Goal: Information Seeking & Learning: Learn about a topic

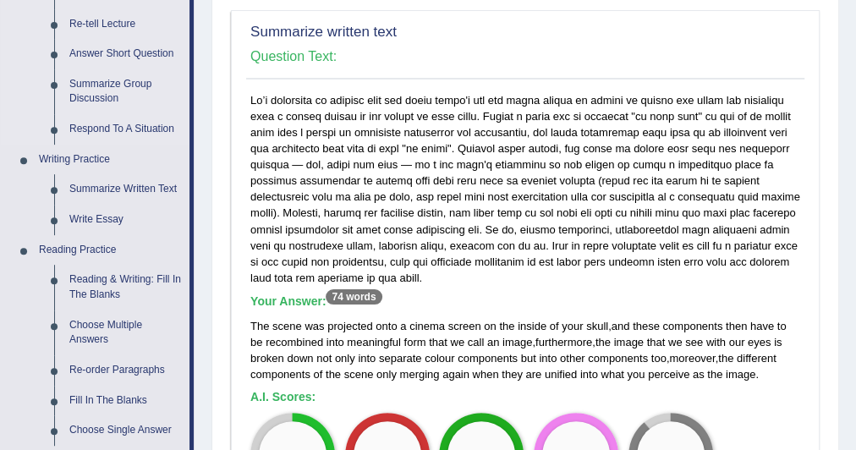
scroll to position [293, 0]
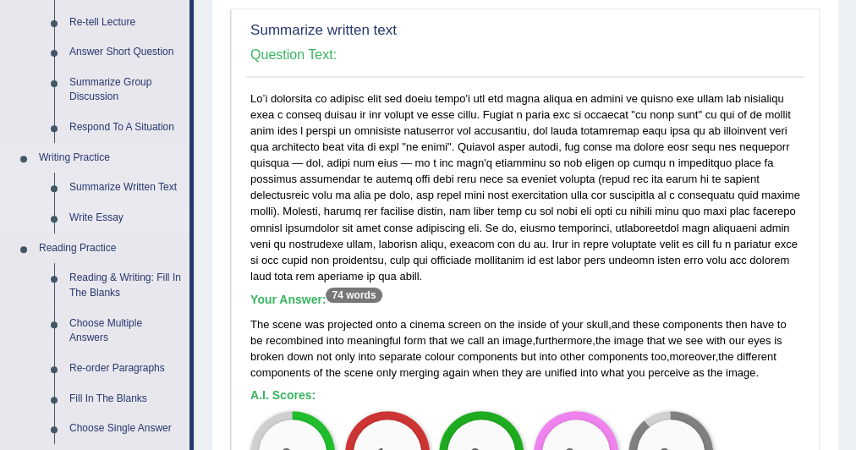
click at [97, 210] on link "Write Essay" at bounding box center [126, 218] width 128 height 30
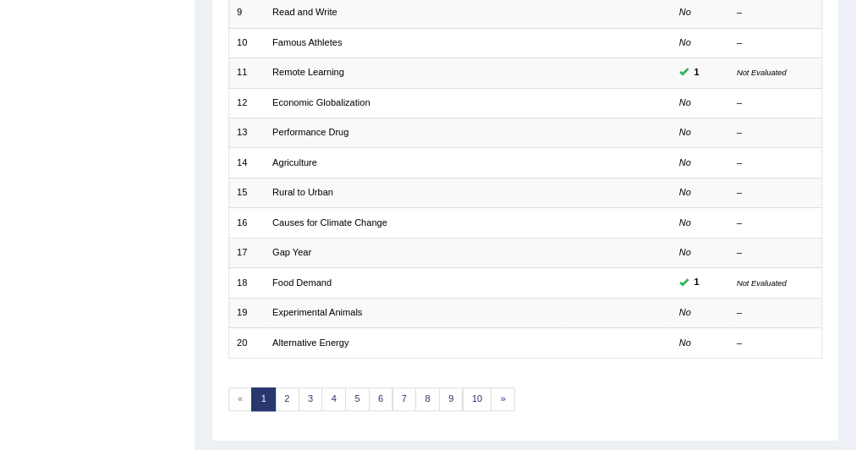
scroll to position [484, 0]
click at [288, 393] on link "2" at bounding box center [287, 398] width 25 height 24
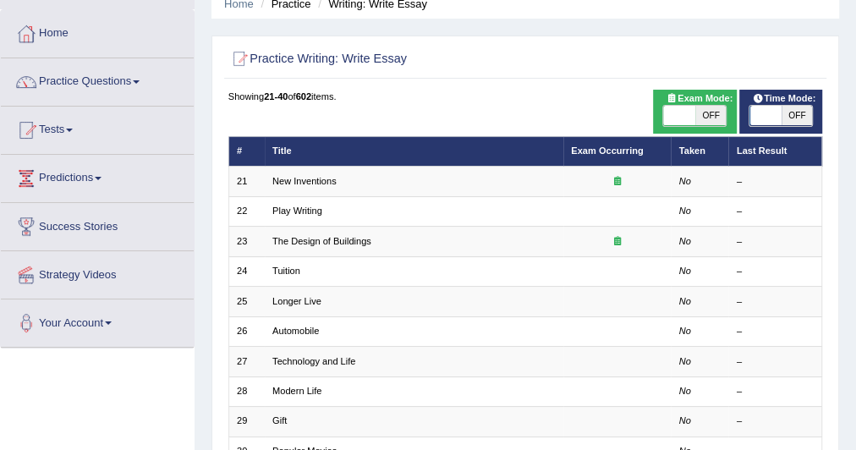
scroll to position [74, 0]
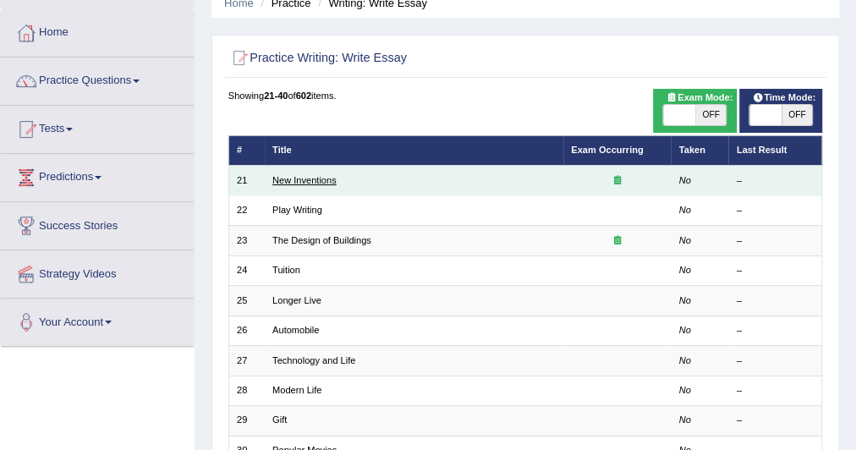
click at [306, 178] on link "New Inventions" at bounding box center [304, 180] width 64 height 10
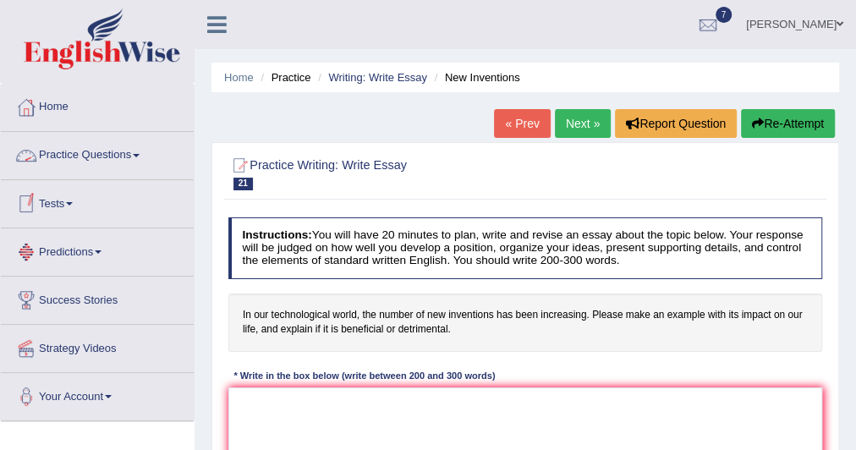
click at [92, 148] on link "Practice Questions" at bounding box center [97, 153] width 193 height 42
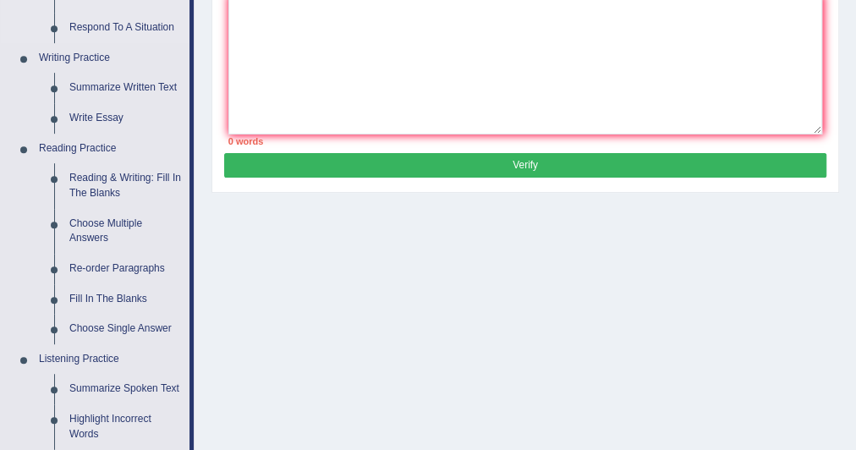
scroll to position [403, 0]
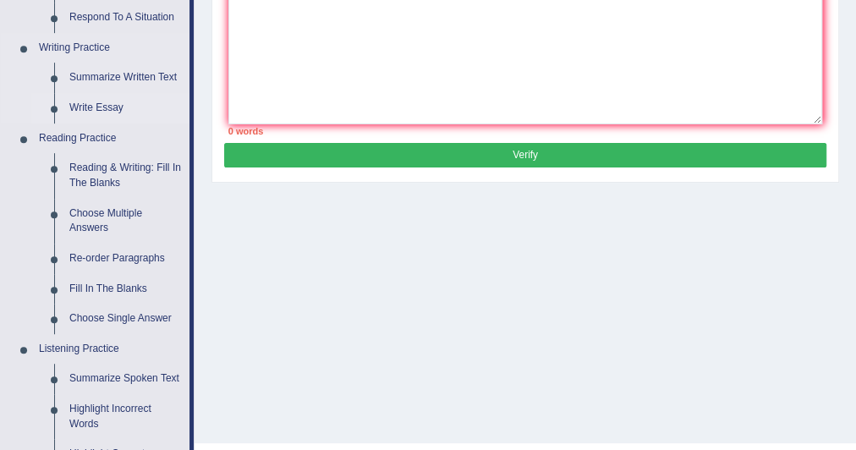
click at [98, 105] on link "Write Essay" at bounding box center [126, 108] width 128 height 30
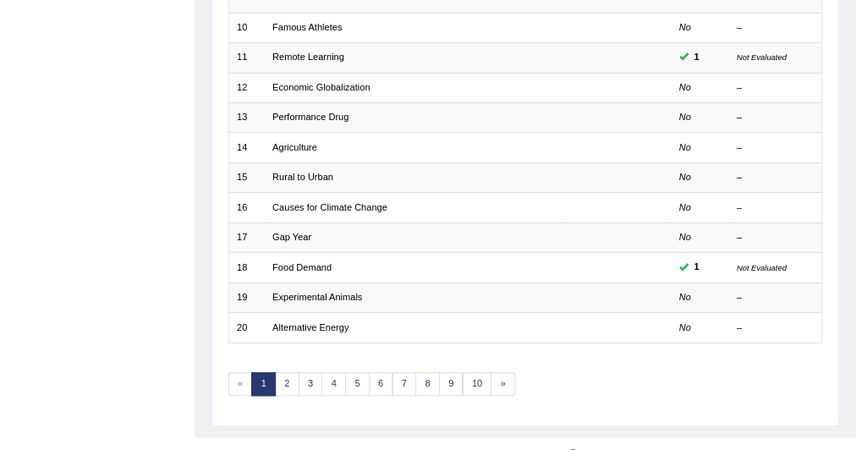
scroll to position [518, 0]
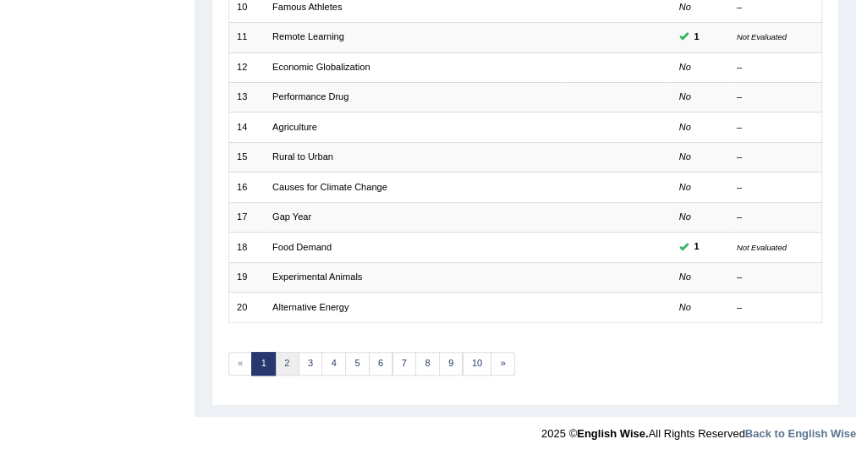
click at [287, 352] on link "2" at bounding box center [287, 364] width 25 height 24
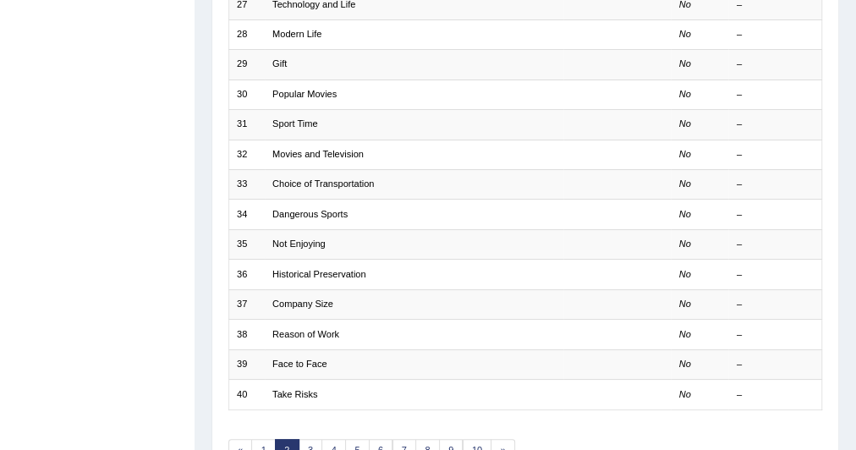
scroll to position [432, 0]
click at [264, 437] on link "1" at bounding box center [263, 449] width 25 height 24
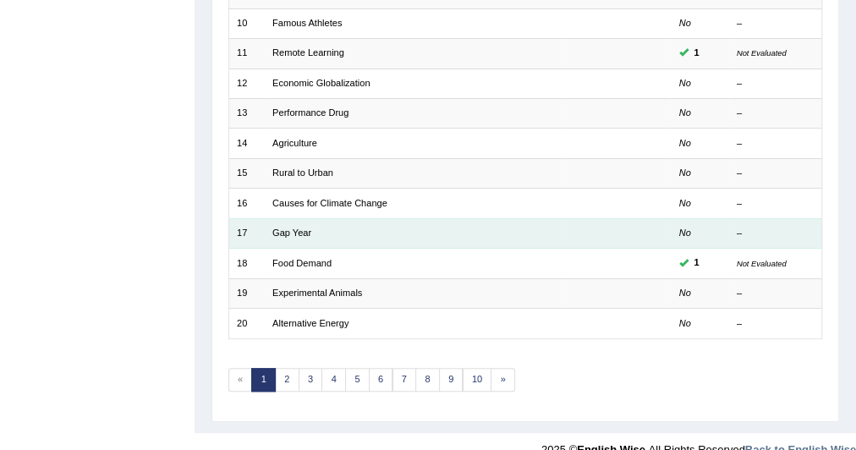
scroll to position [504, 0]
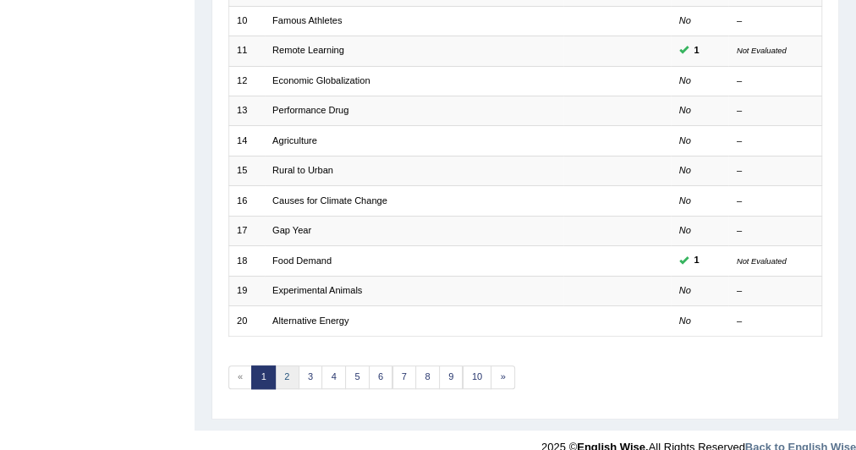
click at [288, 370] on link "2" at bounding box center [287, 377] width 25 height 24
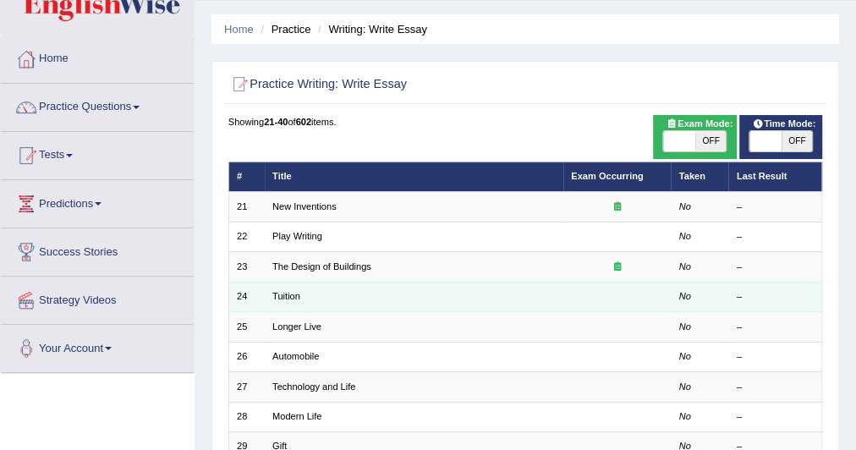
scroll to position [58, 0]
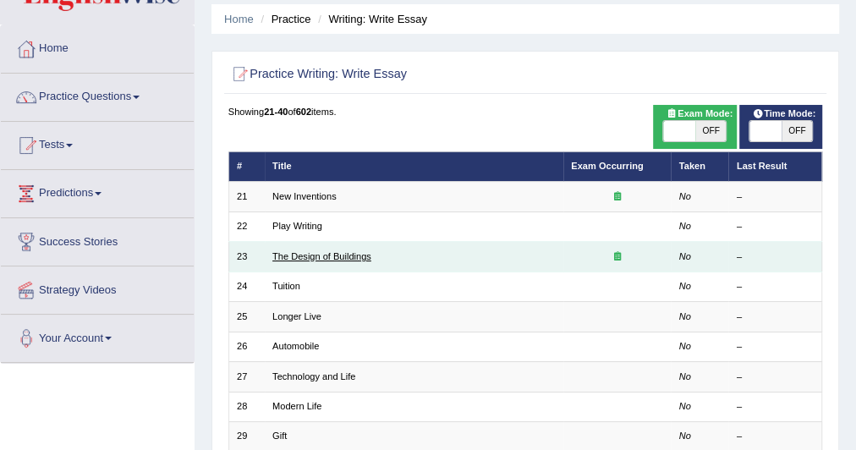
click at [295, 257] on link "The Design of Buildings" at bounding box center [321, 256] width 99 height 10
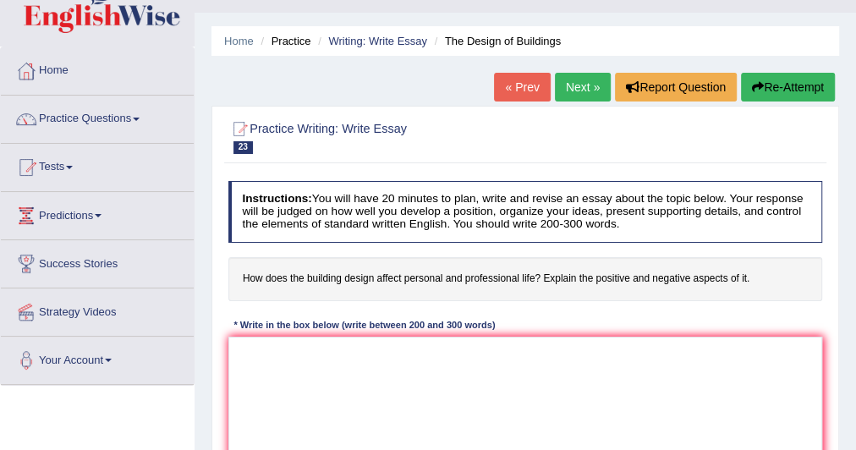
scroll to position [37, 0]
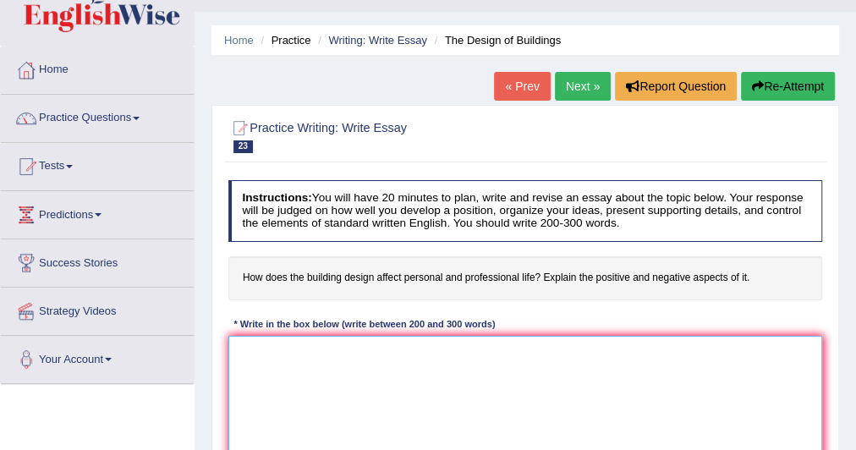
click at [244, 352] on textarea at bounding box center [525, 406] width 595 height 140
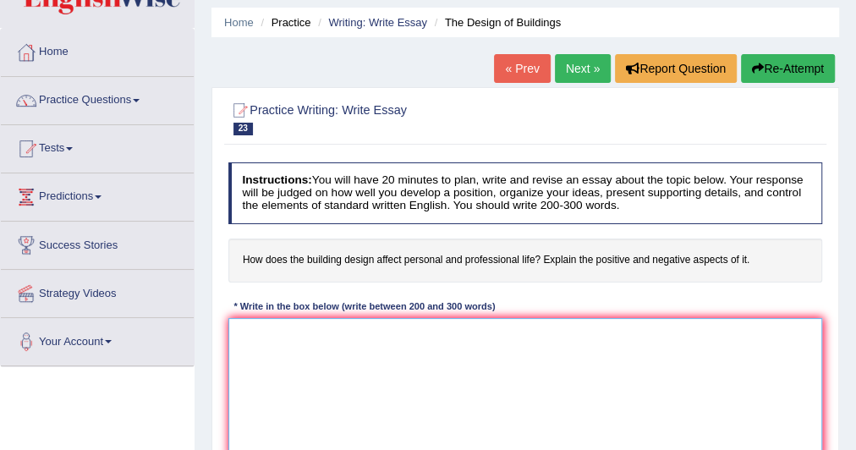
scroll to position [57, 0]
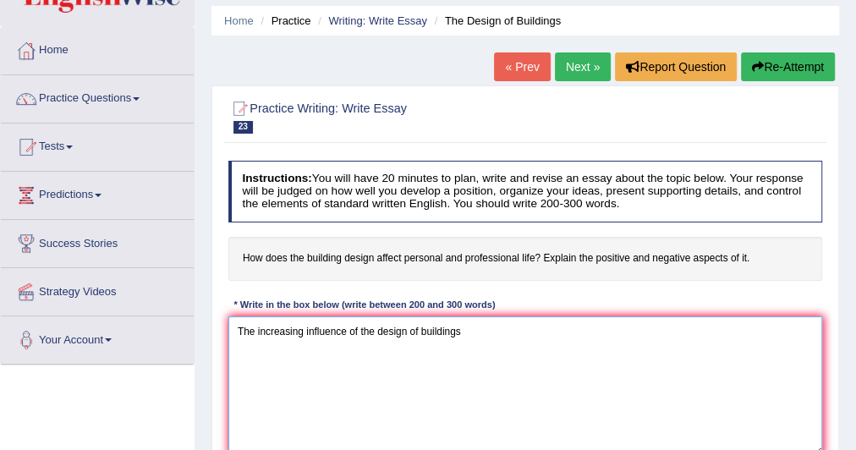
drag, startPoint x: 360, startPoint y: 327, endPoint x: 470, endPoint y: 339, distance: 110.7
click at [470, 339] on textarea "The increasing influence of the design of buildings" at bounding box center [525, 386] width 595 height 140
paste textarea "the design of buildings"
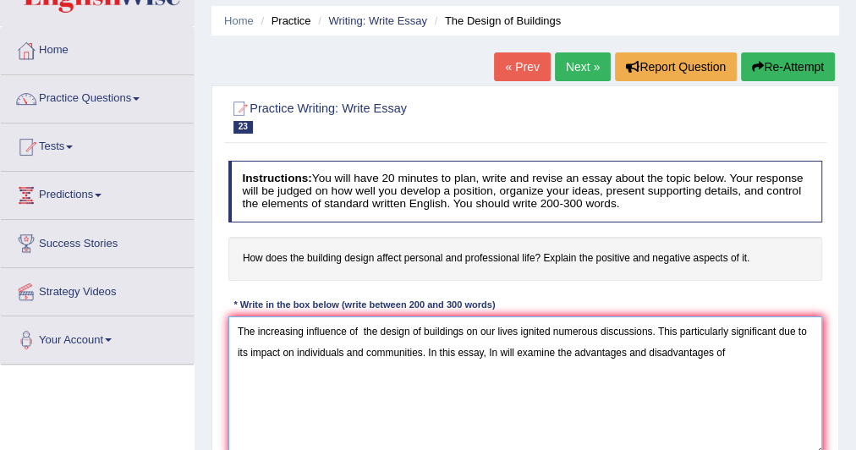
paste textarea "the design of buildings"
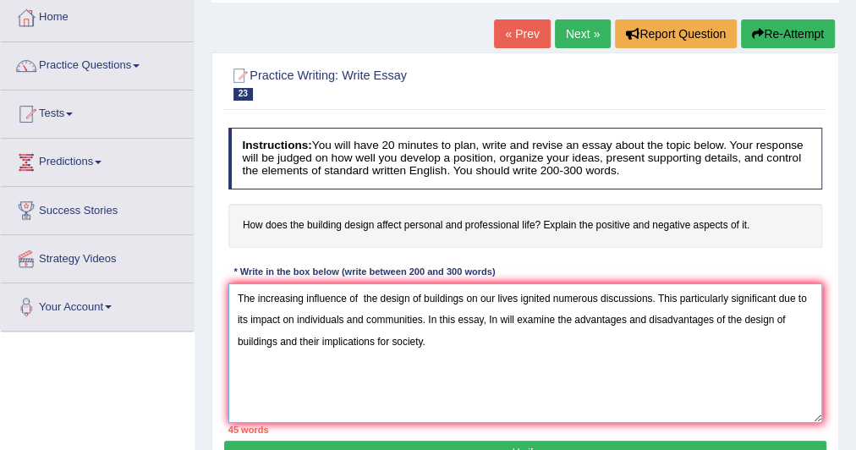
scroll to position [94, 0]
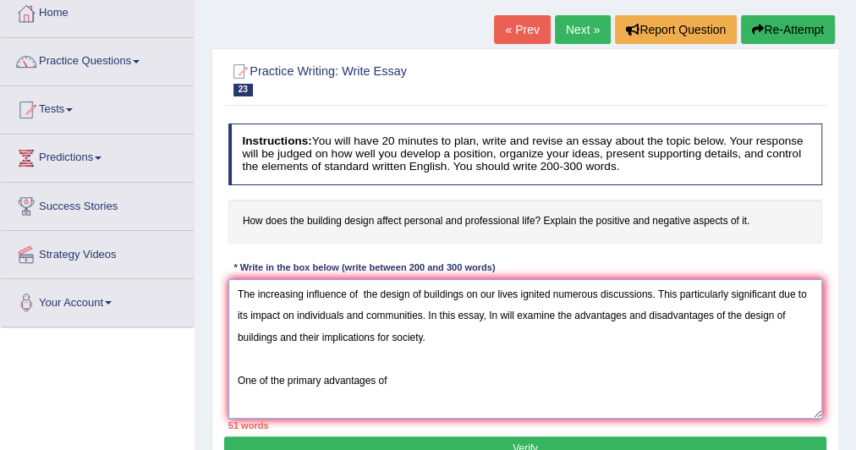
paste textarea "the design of buildings"
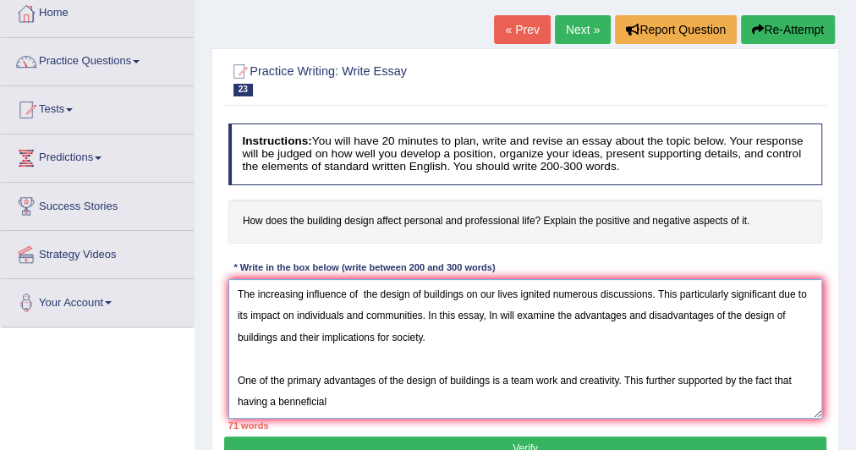
click at [301, 399] on textarea "The increasing influence of the design of buildings on our lives ignited numero…" at bounding box center [525, 349] width 595 height 140
click at [332, 393] on textarea "The increasing influence of the design of buildings on our lives ignited numero…" at bounding box center [525, 349] width 595 height 140
paste textarea "the design of buildings"
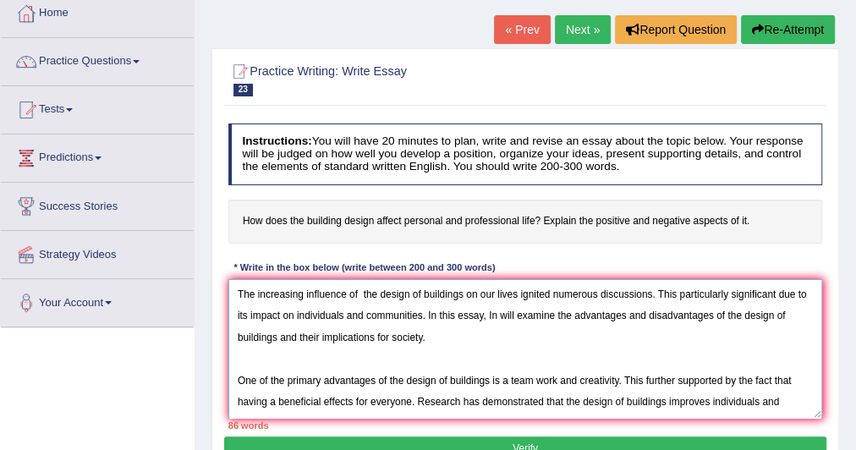
scroll to position [14, 0]
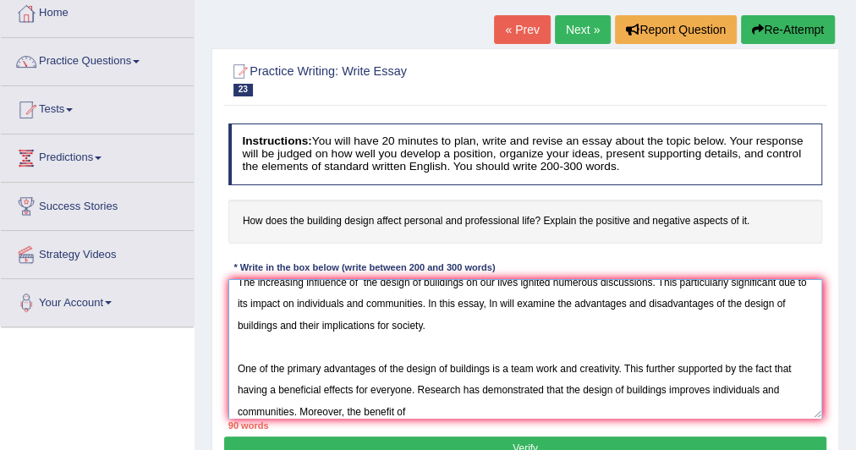
paste textarea "the design of buildings"
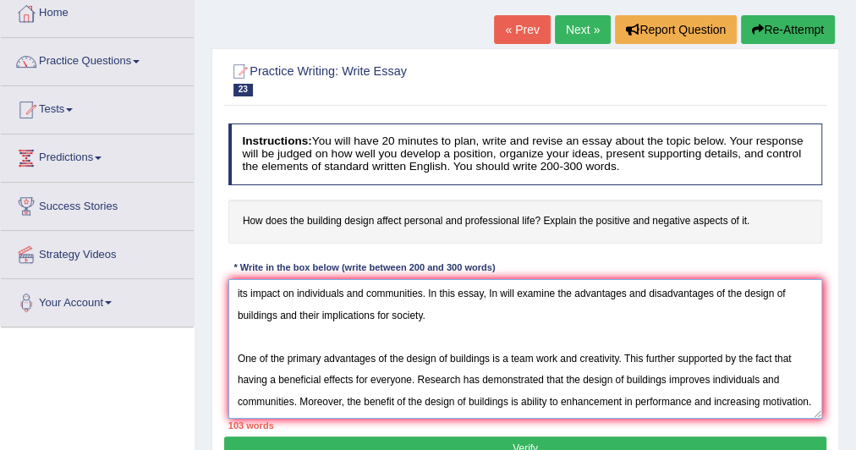
scroll to position [90, 0]
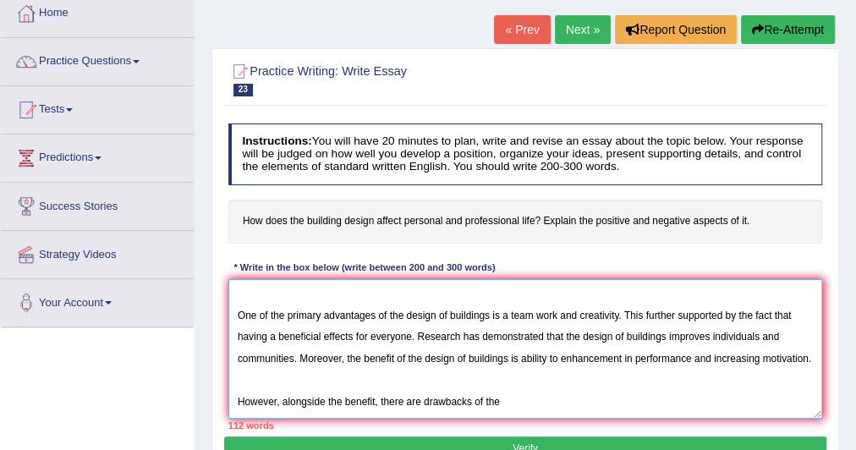
paste textarea "the design of buildings"
click at [724, 407] on textarea "The increasing influence of the design of buildings on our lives ignited numero…" at bounding box center [525, 349] width 595 height 140
paste textarea "the design of buildings"
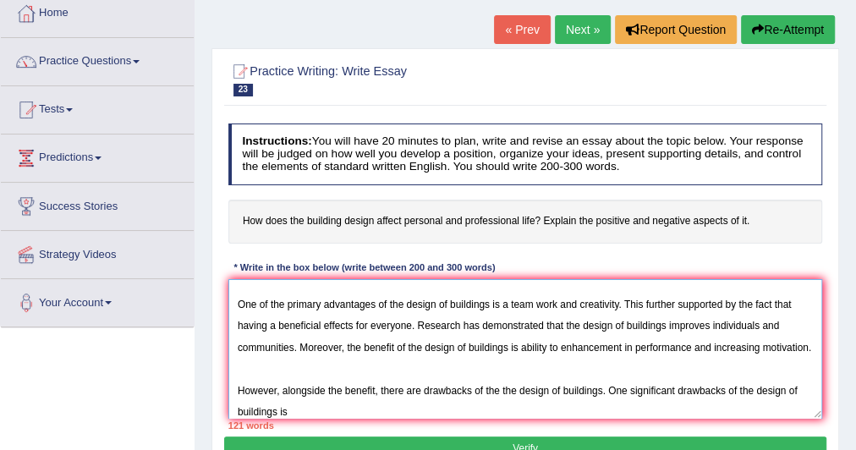
scroll to position [115, 0]
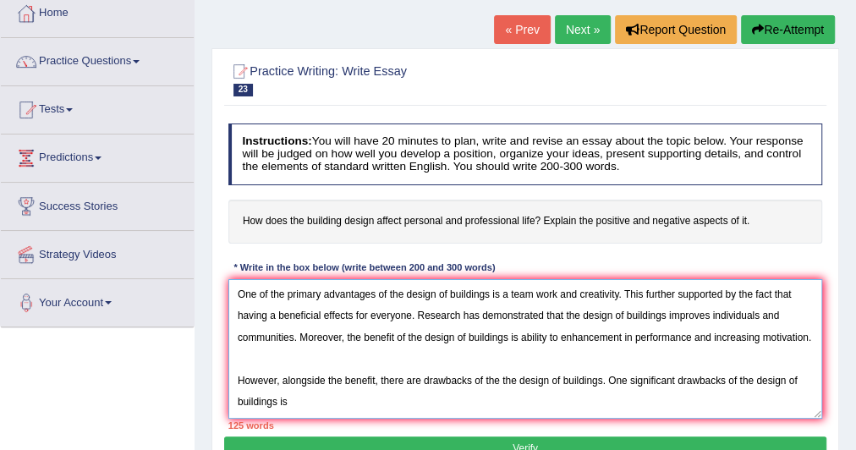
click at [303, 409] on textarea "The increasing influence of the design of buildings on our lives ignited numero…" at bounding box center [525, 349] width 595 height 140
paste textarea "the design of buildings"
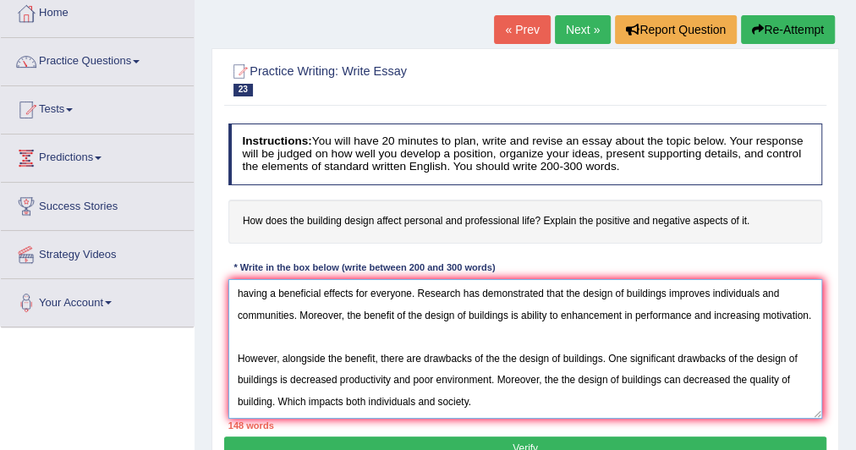
scroll to position [191, 0]
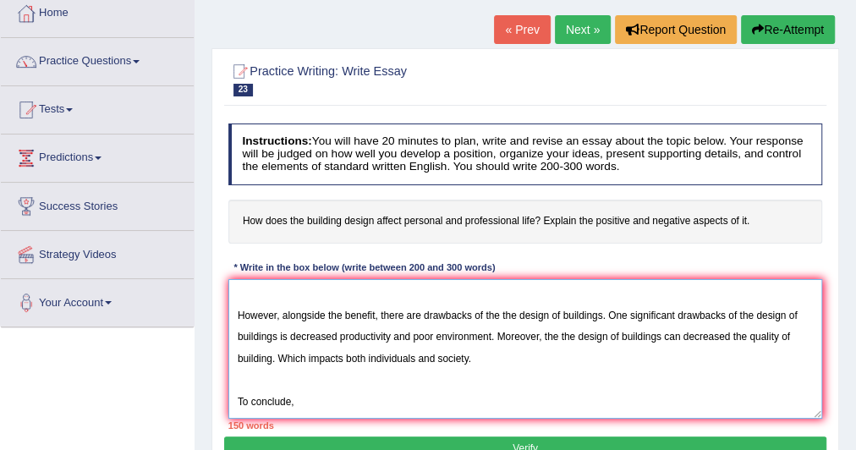
paste textarea "the design of buildings"
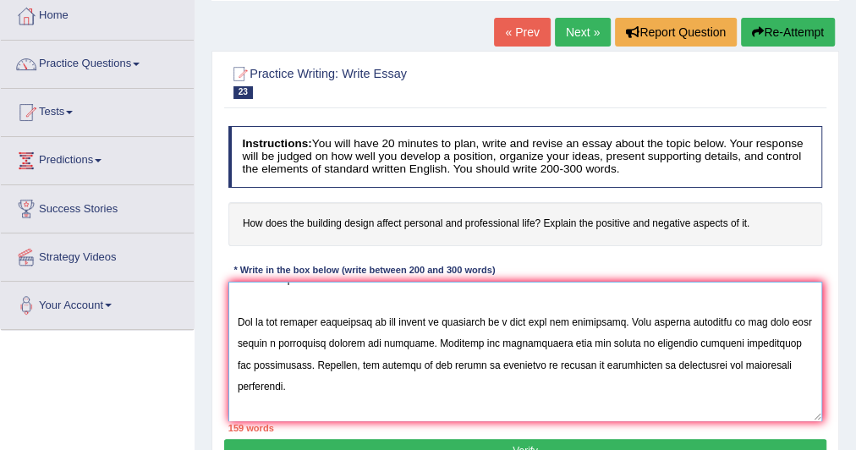
scroll to position [74, 0]
drag, startPoint x: 505, startPoint y: 316, endPoint x: 619, endPoint y: 321, distance: 114.3
click at [619, 321] on textarea at bounding box center [525, 352] width 595 height 140
click at [586, 398] on textarea at bounding box center [525, 352] width 595 height 140
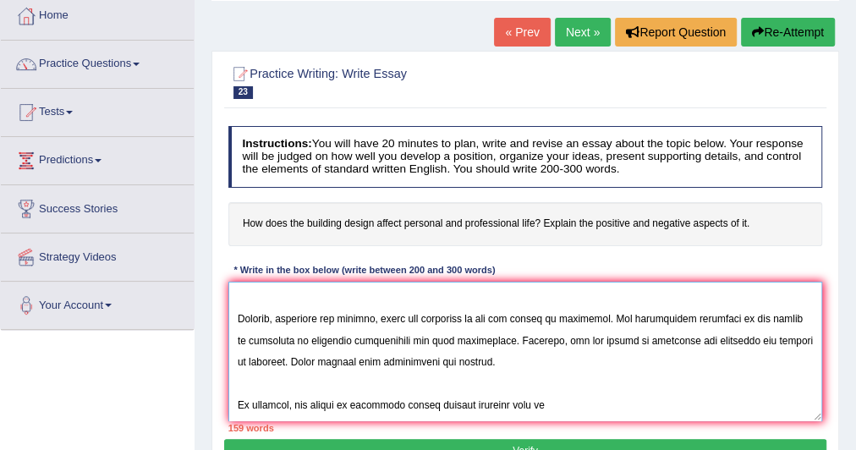
click at [554, 398] on textarea at bounding box center [525, 352] width 595 height 140
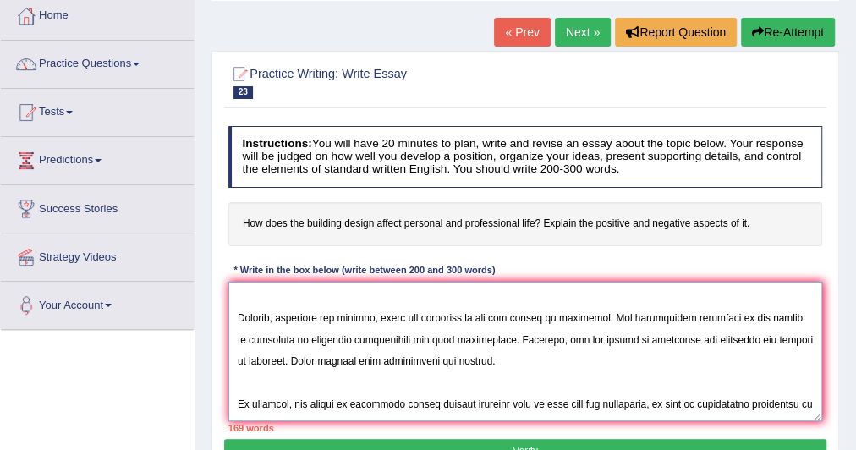
drag, startPoint x: 288, startPoint y: 326, endPoint x: 492, endPoint y: 323, distance: 203.9
click at [492, 323] on textarea at bounding box center [525, 352] width 595 height 140
click at [485, 364] on textarea at bounding box center [525, 352] width 595 height 140
click at [331, 409] on textarea at bounding box center [525, 352] width 595 height 140
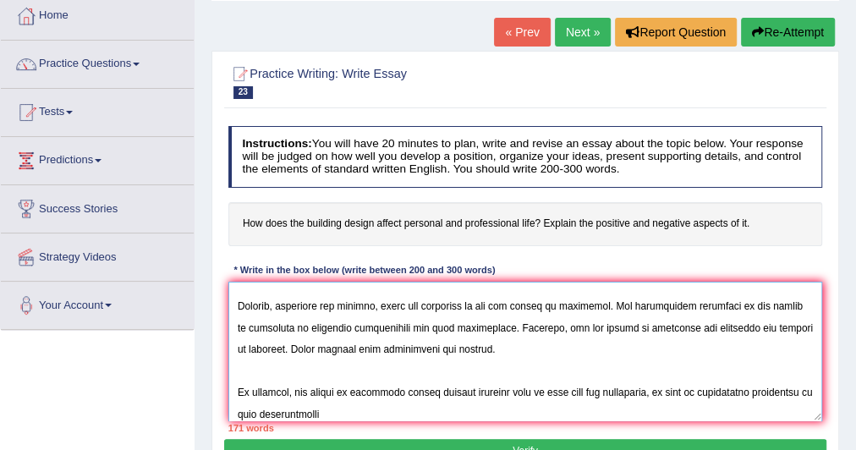
click at [489, 324] on textarea at bounding box center [525, 352] width 595 height 140
click at [491, 324] on textarea at bounding box center [525, 352] width 595 height 140
click at [365, 414] on textarea at bounding box center [525, 352] width 595 height 140
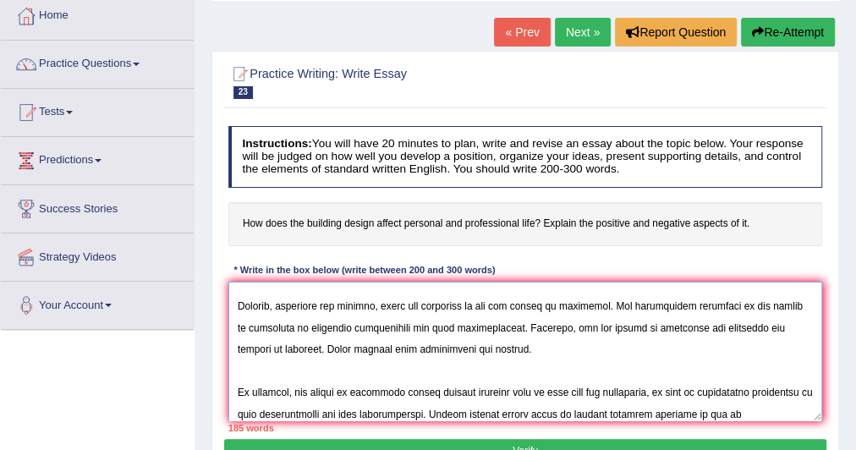
paste textarea "the design of buildings"
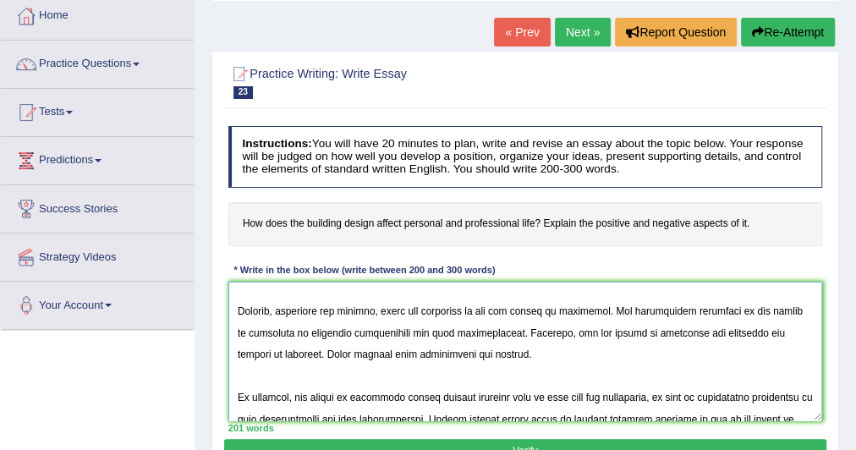
scroll to position [211, 0]
click at [475, 354] on textarea at bounding box center [525, 352] width 595 height 140
click at [282, 349] on textarea at bounding box center [525, 352] width 595 height 140
click at [494, 360] on textarea at bounding box center [525, 352] width 595 height 140
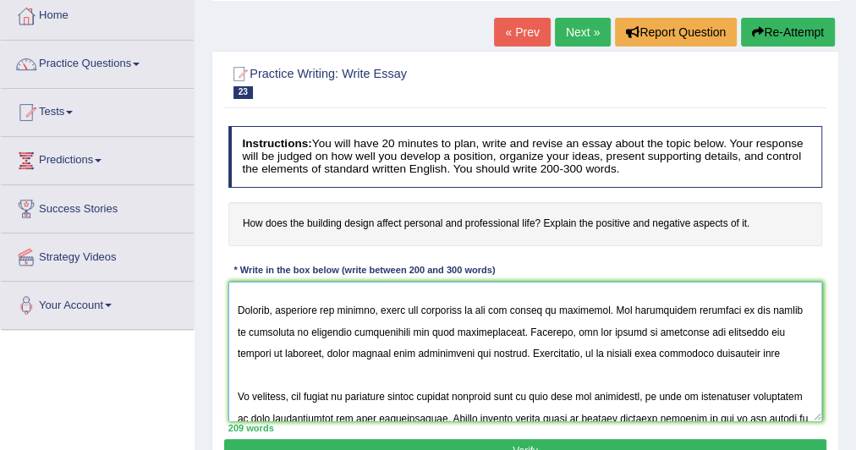
paste textarea "the design of buildings"
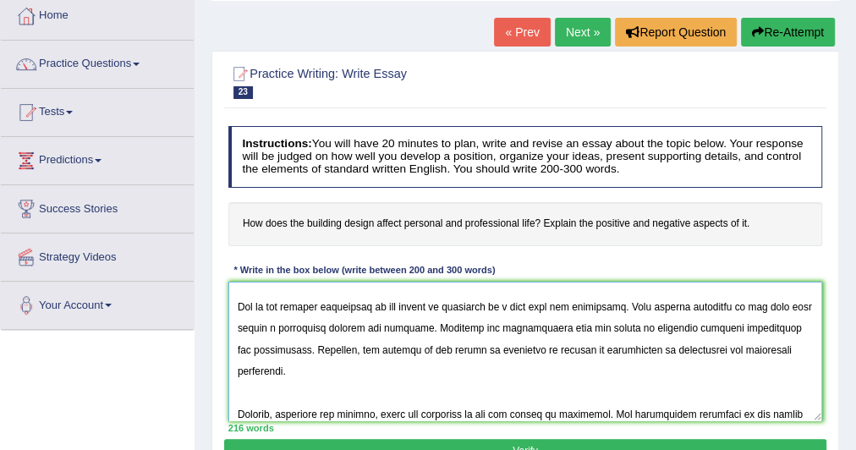
scroll to position [81, 0]
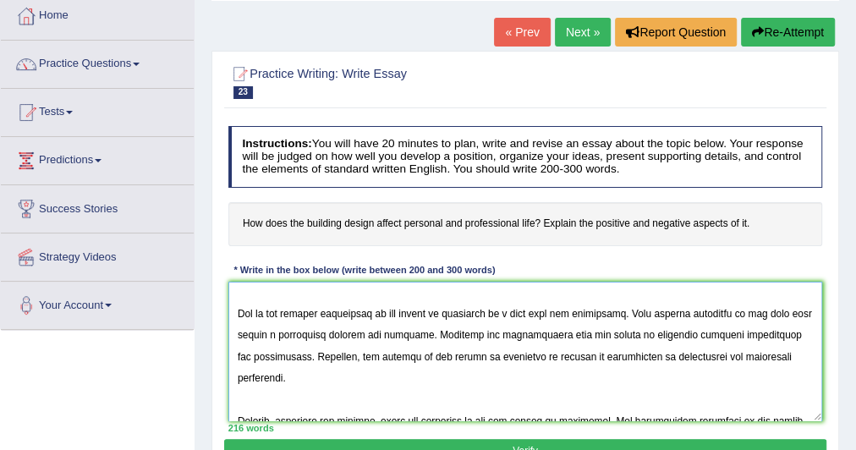
click at [289, 377] on textarea at bounding box center [525, 352] width 595 height 140
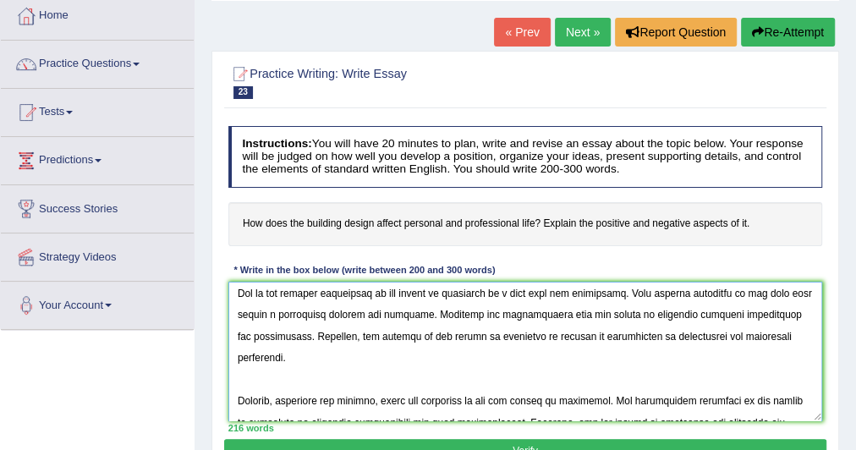
click at [239, 385] on textarea at bounding box center [525, 352] width 595 height 140
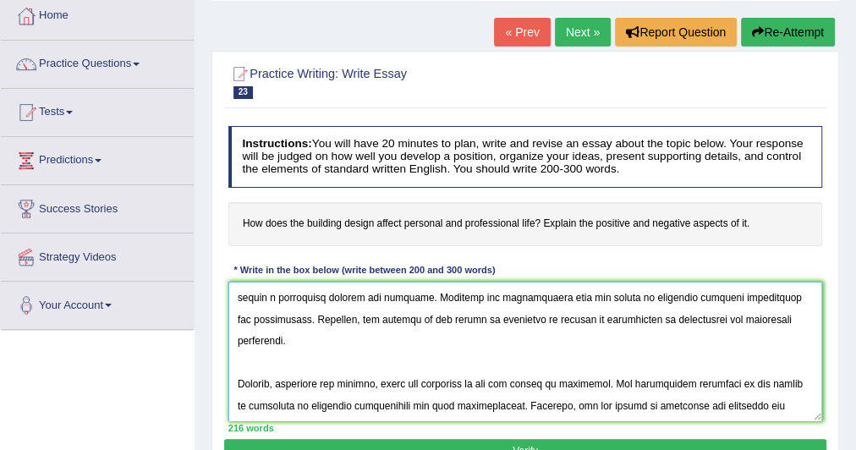
scroll to position [125, 0]
click at [309, 340] on textarea at bounding box center [525, 352] width 595 height 140
paste textarea "the design of buildings"
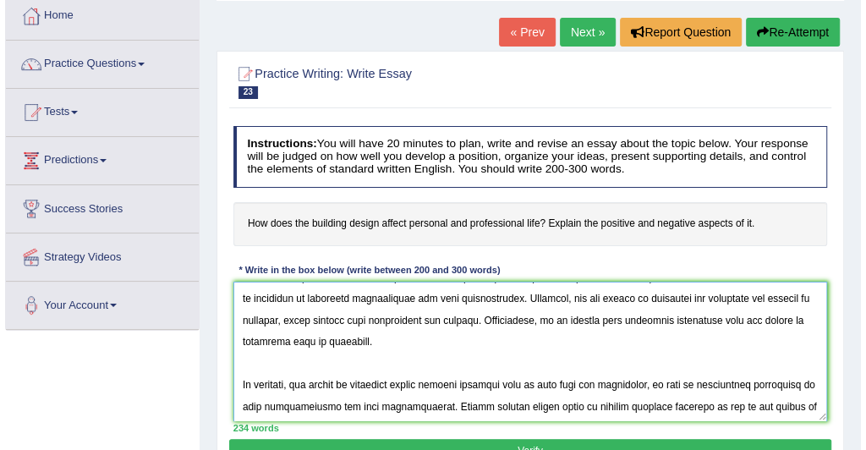
scroll to position [304, 0]
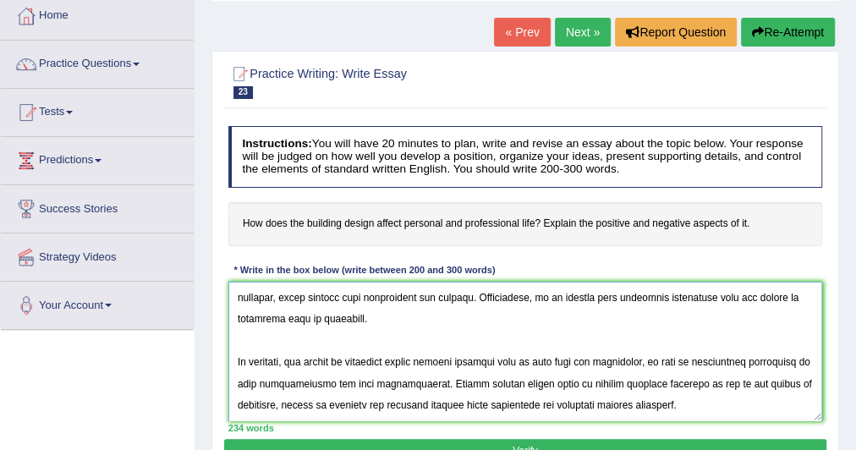
type textarea "The increasing influence of the design of buildings on our lives ignited numero…"
click at [358, 439] on button "Verify" at bounding box center [524, 451] width 601 height 25
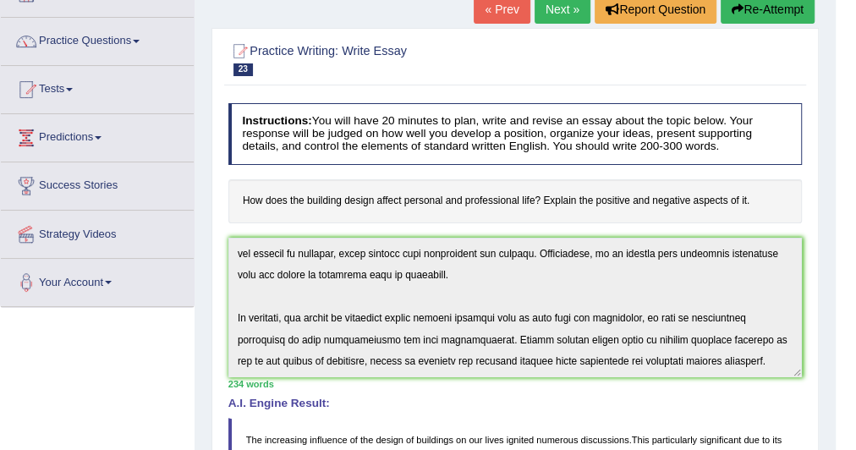
scroll to position [0, 0]
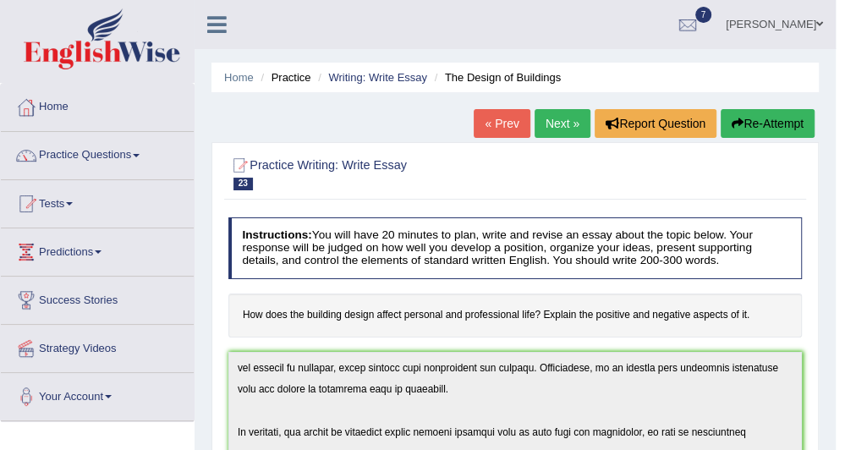
click at [85, 153] on link "Practice Questions" at bounding box center [97, 153] width 193 height 42
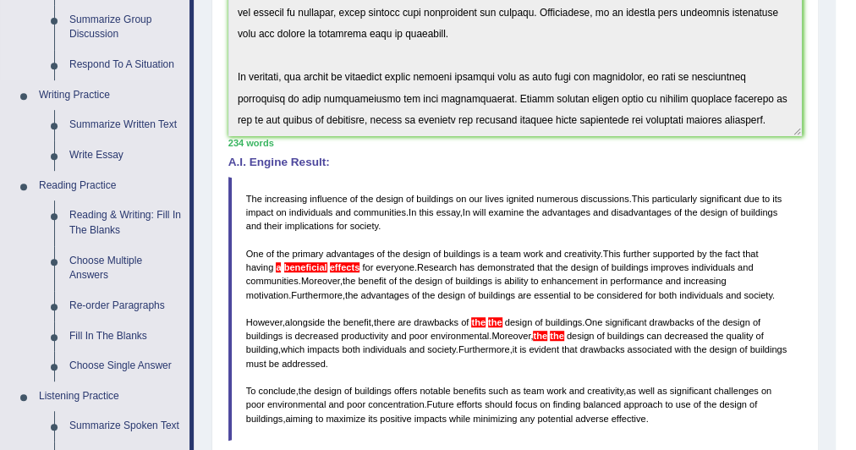
scroll to position [360, 0]
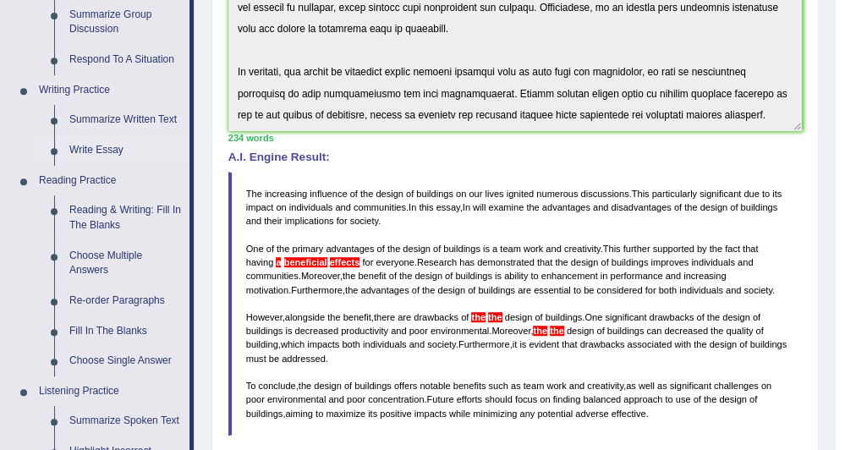
click at [103, 145] on link "Write Essay" at bounding box center [126, 150] width 128 height 30
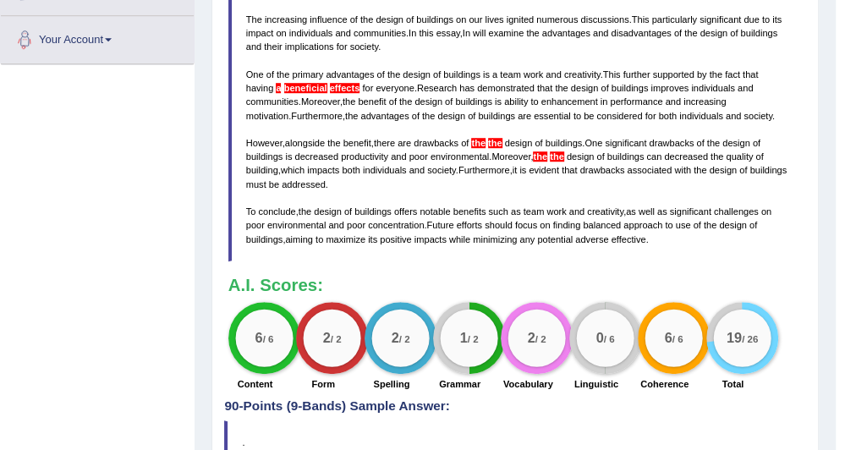
scroll to position [871, 0]
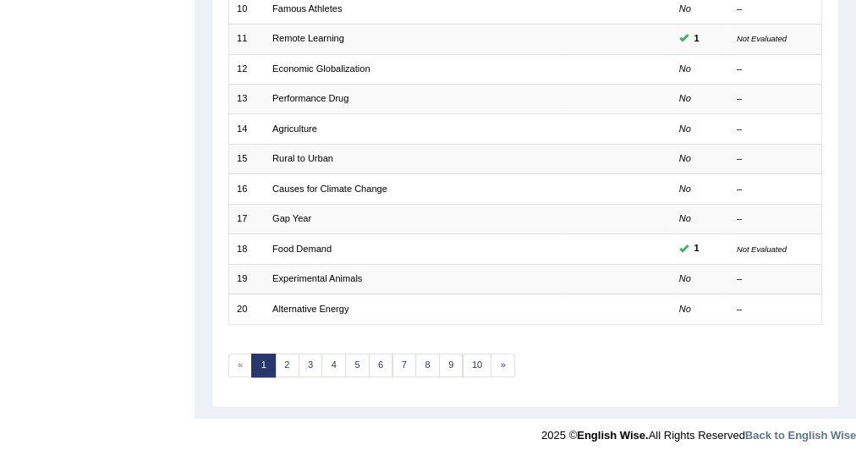
scroll to position [518, 0]
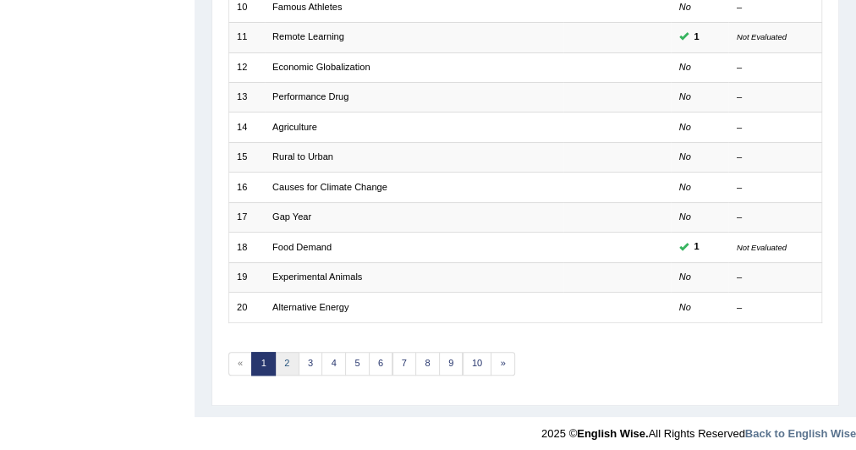
click at [277, 352] on link "2" at bounding box center [287, 364] width 25 height 24
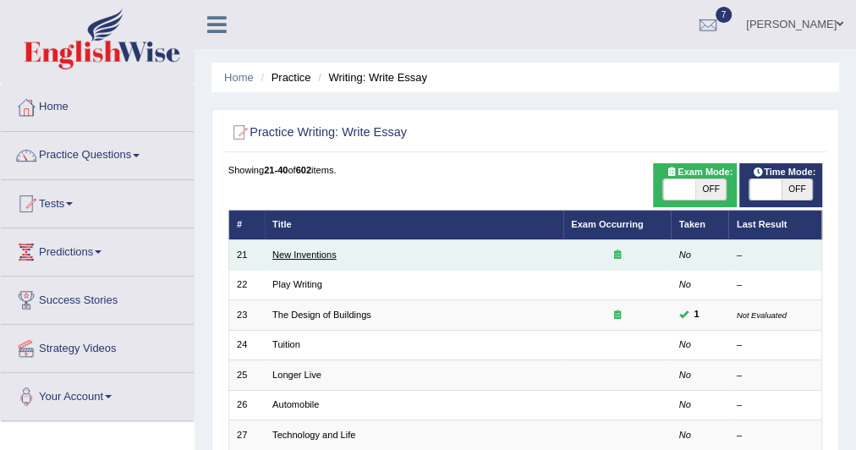
click at [318, 256] on link "New Inventions" at bounding box center [304, 255] width 64 height 10
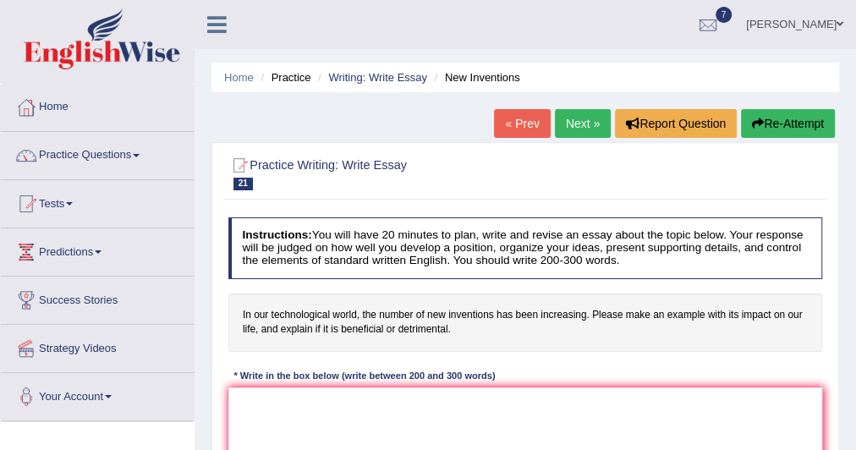
click at [569, 114] on link "Next »" at bounding box center [583, 123] width 56 height 29
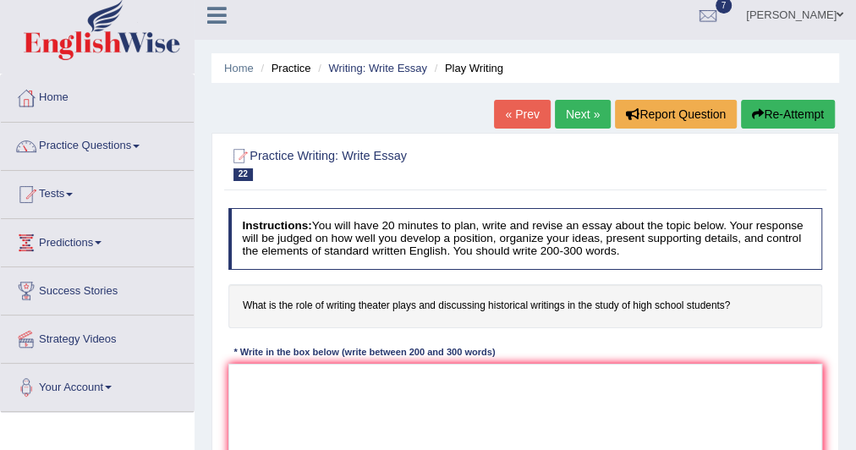
scroll to position [13, 0]
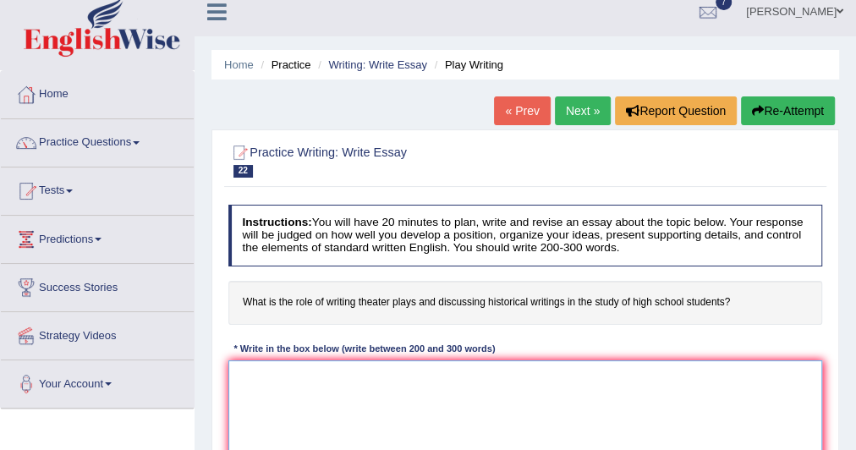
click at [253, 375] on textarea at bounding box center [525, 430] width 595 height 140
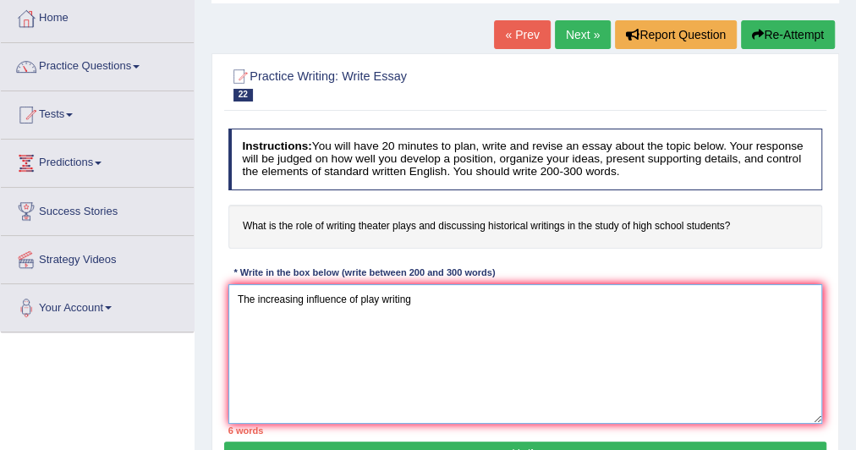
scroll to position [51, 0]
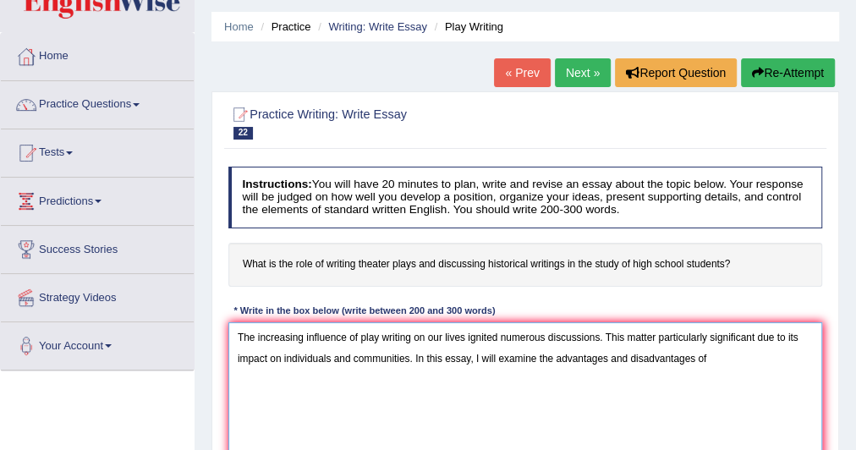
drag, startPoint x: 358, startPoint y: 333, endPoint x: 409, endPoint y: 338, distance: 51.0
click at [409, 338] on textarea "The increasing influence of play writing on our lives ignited numerous discussi…" at bounding box center [525, 392] width 595 height 140
click at [727, 359] on textarea "The increasing influence of play writing on our lives ignited numerous discussi…" at bounding box center [525, 392] width 595 height 140
paste textarea "play writing"
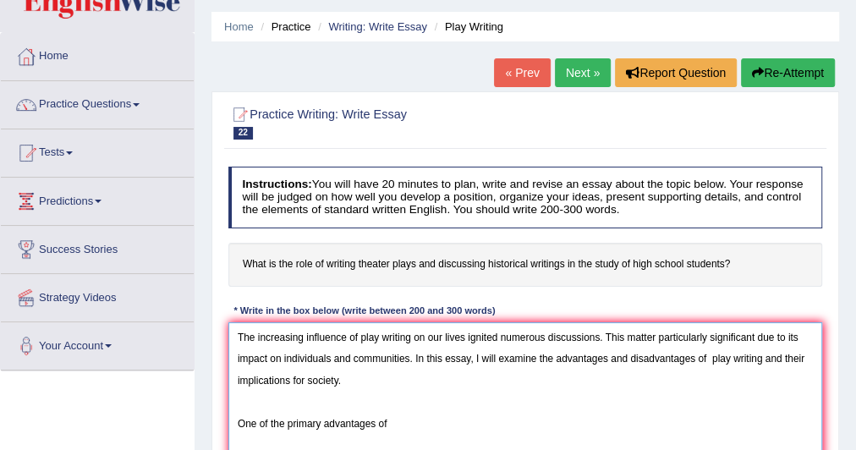
paste textarea "play writing"
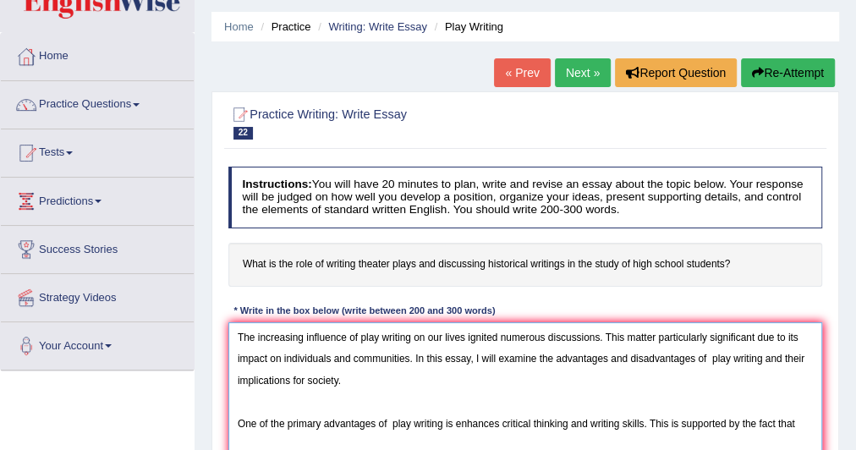
paste textarea "play writing"
click at [497, 443] on textarea "The increasing influence of play writing on our lives ignited numerous discussi…" at bounding box center [525, 392] width 595 height 140
click at [516, 444] on textarea "The increasing influence of play writing on our lives ignited numerous discussi…" at bounding box center [525, 392] width 595 height 140
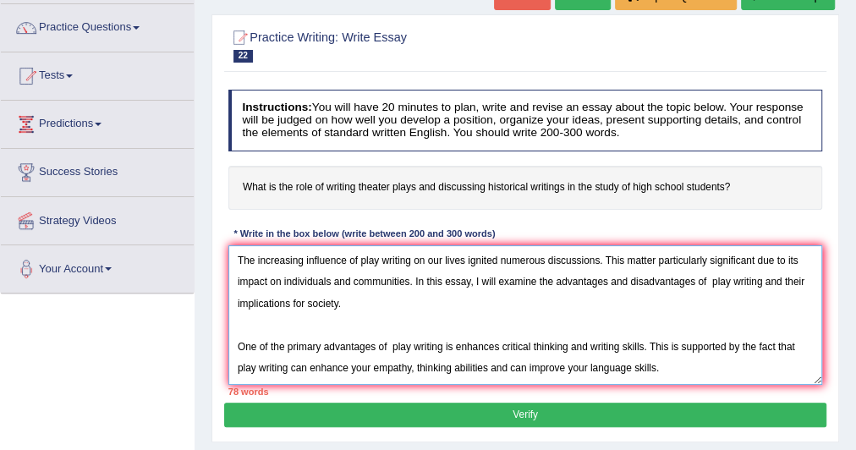
scroll to position [129, 0]
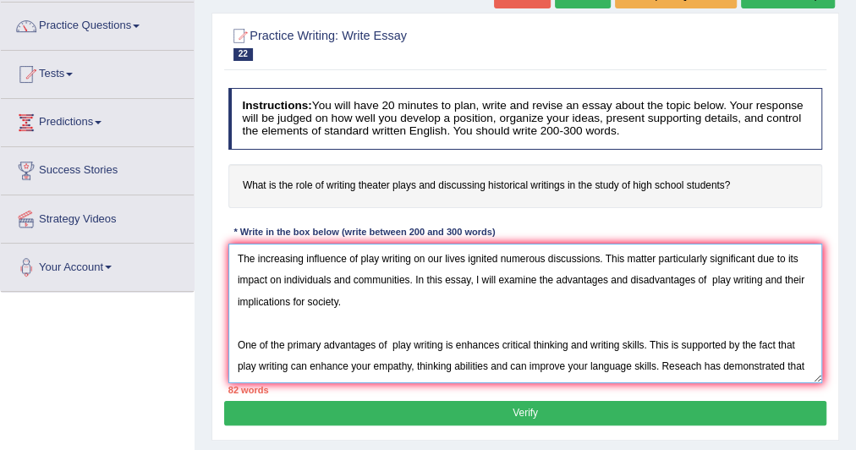
paste textarea "play writing"
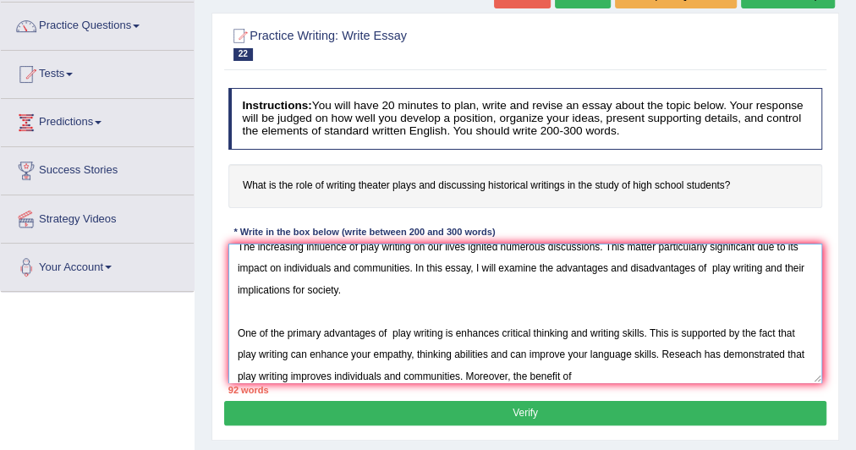
paste textarea "play writing"
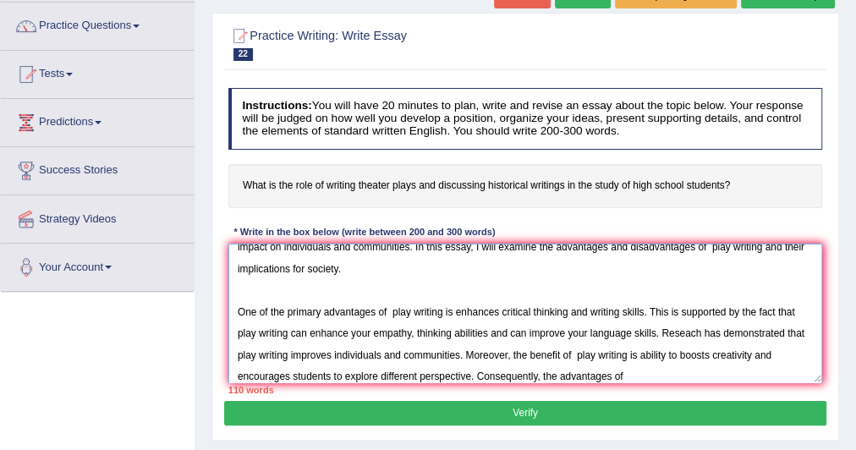
paste textarea "play writing"
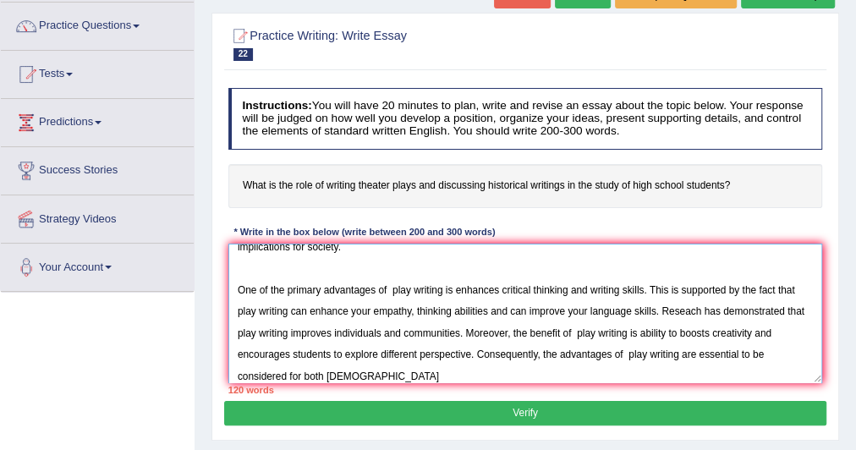
click at [330, 372] on textarea "The increasing influence of play writing on our lives ignited numerous discussi…" at bounding box center [525, 314] width 595 height 140
click at [373, 376] on textarea "The increasing influence of play writing on our lives ignited numerous discussi…" at bounding box center [525, 314] width 595 height 140
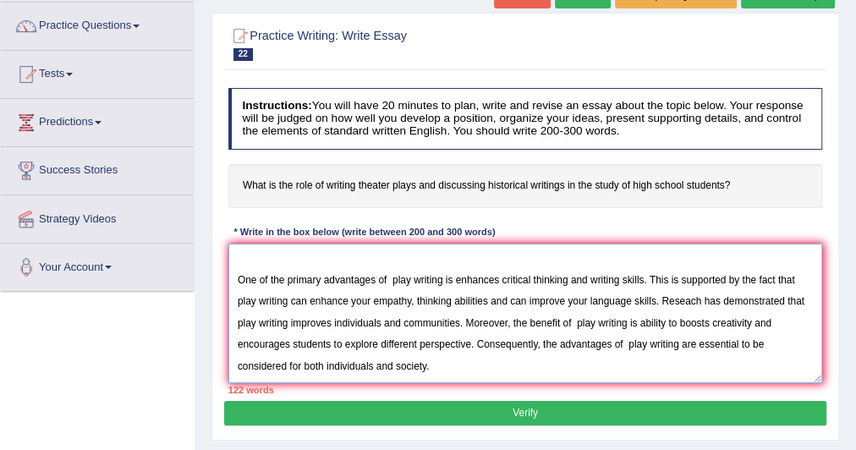
scroll to position [115, 0]
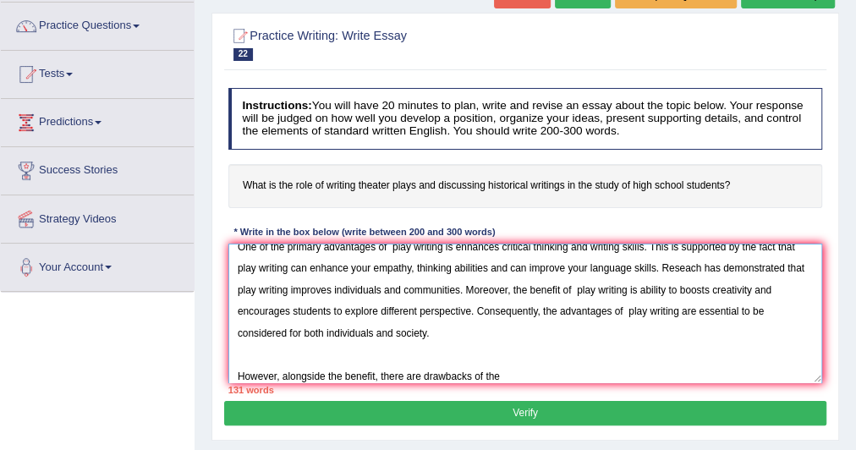
paste textarea "play writing"
click at [565, 376] on textarea "The increasing influence of play writing on our lives ignited numerous discussi…" at bounding box center [525, 314] width 595 height 140
paste textarea "play writing"
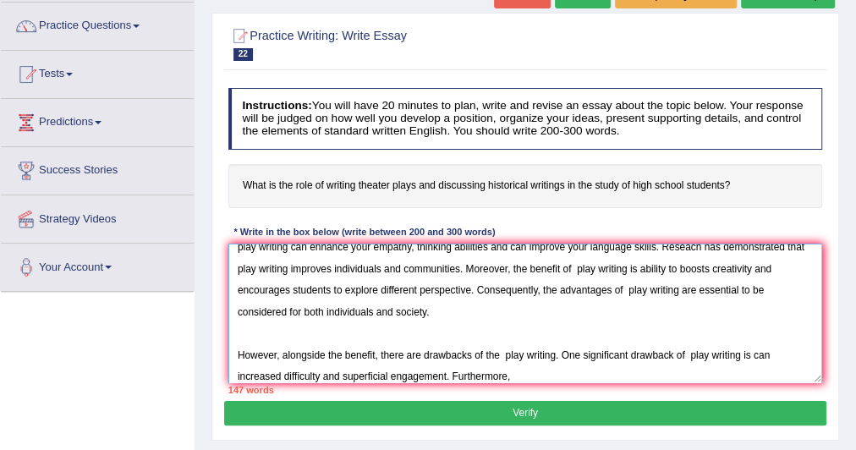
paste textarea "play writing"
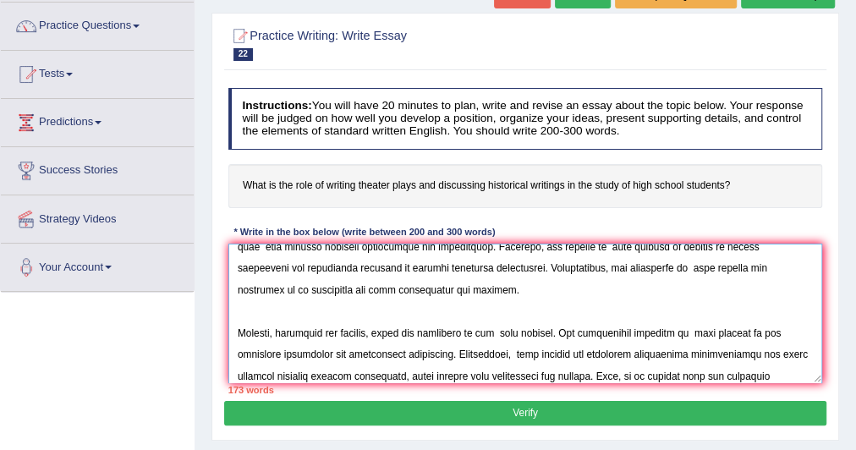
scroll to position [191, 0]
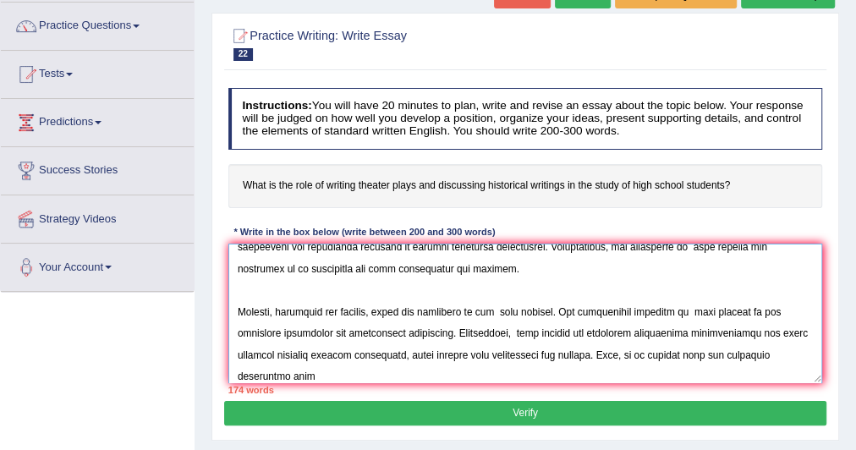
paste textarea "play writing"
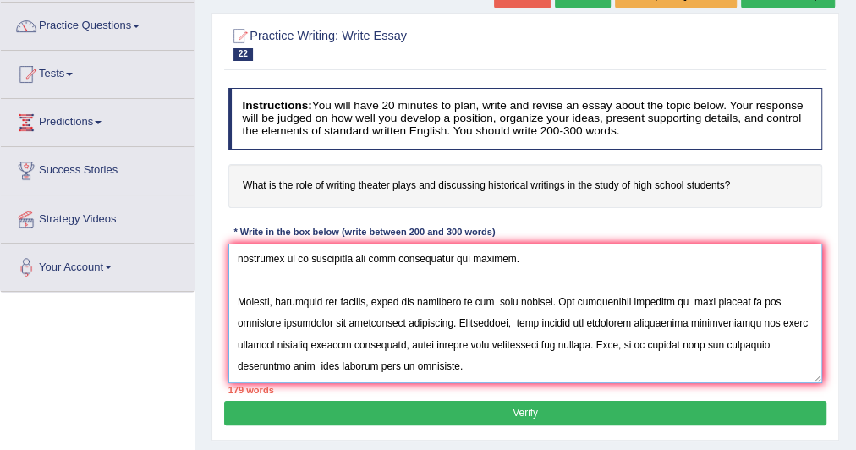
scroll to position [242, 0]
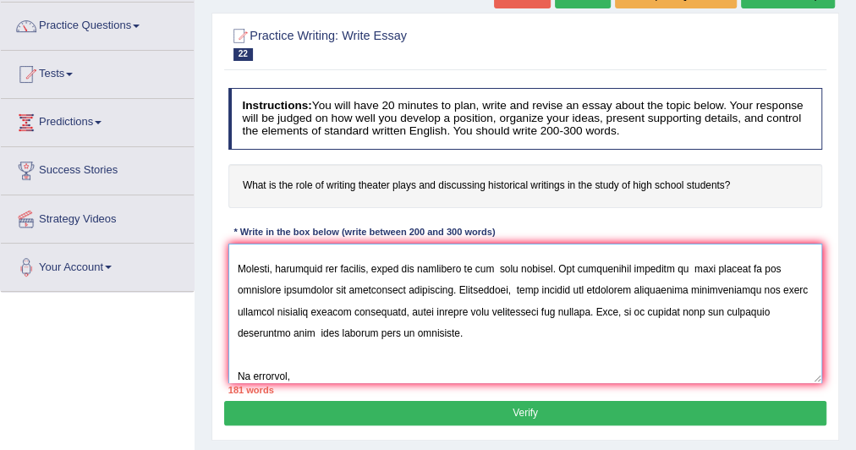
paste textarea "play writing"
click at [298, 373] on textarea at bounding box center [525, 314] width 595 height 140
click at [355, 365] on textarea at bounding box center [525, 314] width 595 height 140
click at [502, 266] on textarea at bounding box center [525, 314] width 595 height 140
click at [513, 288] on textarea at bounding box center [525, 314] width 595 height 140
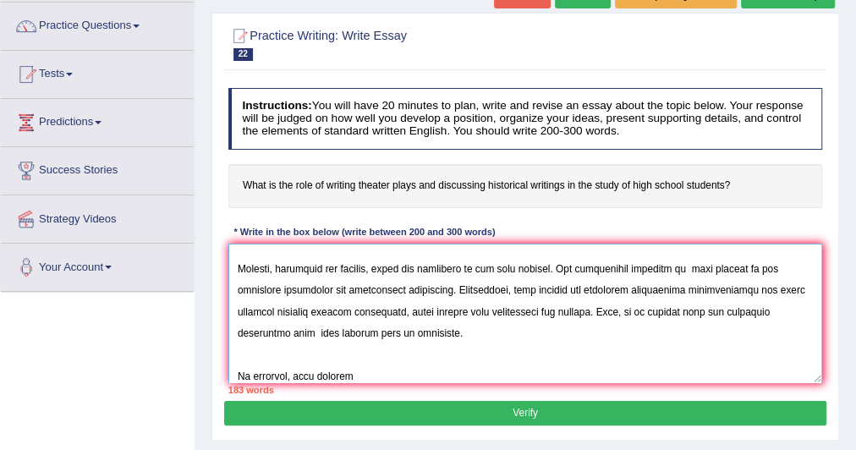
scroll to position [239, 0]
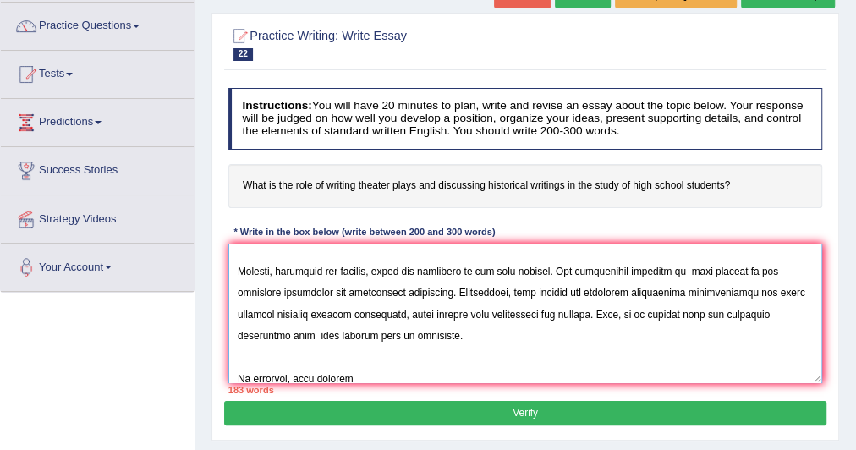
click at [310, 333] on textarea at bounding box center [525, 314] width 595 height 140
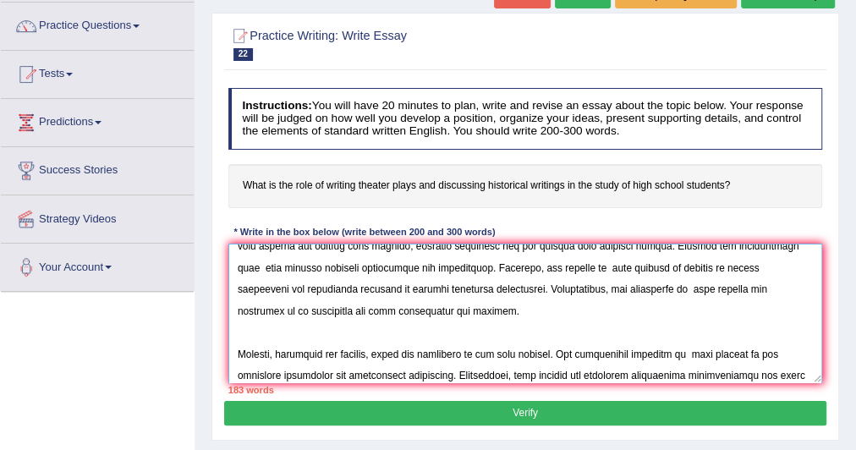
scroll to position [140, 0]
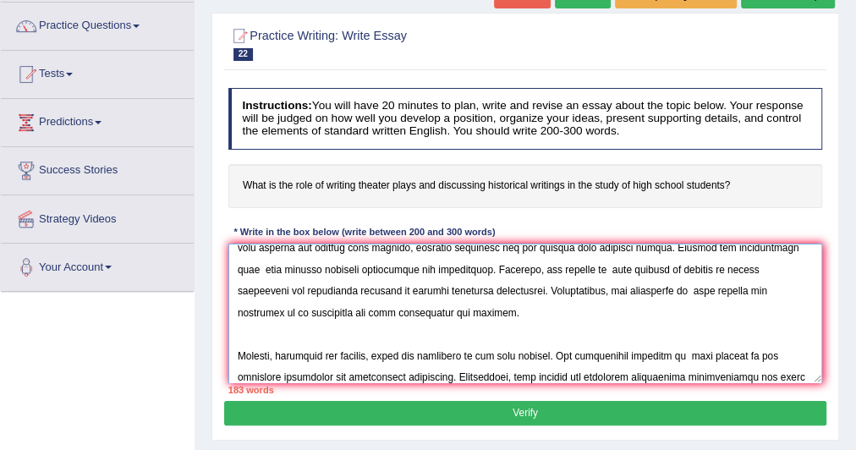
click at [623, 293] on textarea at bounding box center [525, 314] width 595 height 140
click at [626, 288] on textarea at bounding box center [525, 314] width 595 height 140
click at [599, 266] on textarea at bounding box center [525, 314] width 595 height 140
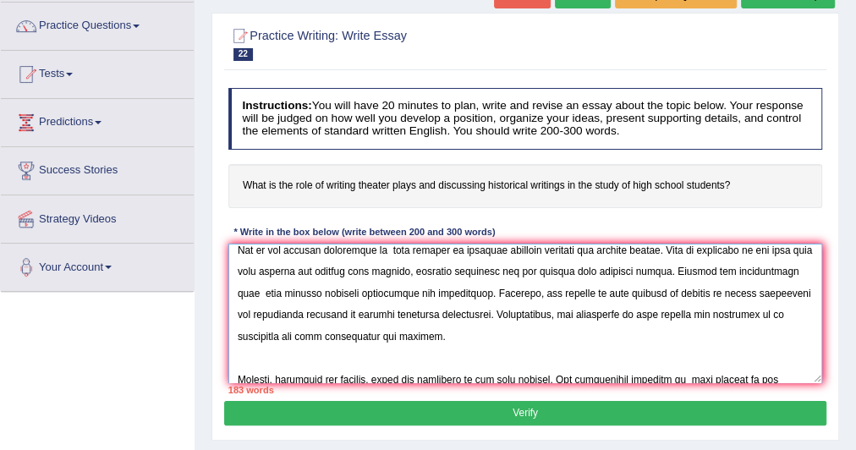
scroll to position [108, 0]
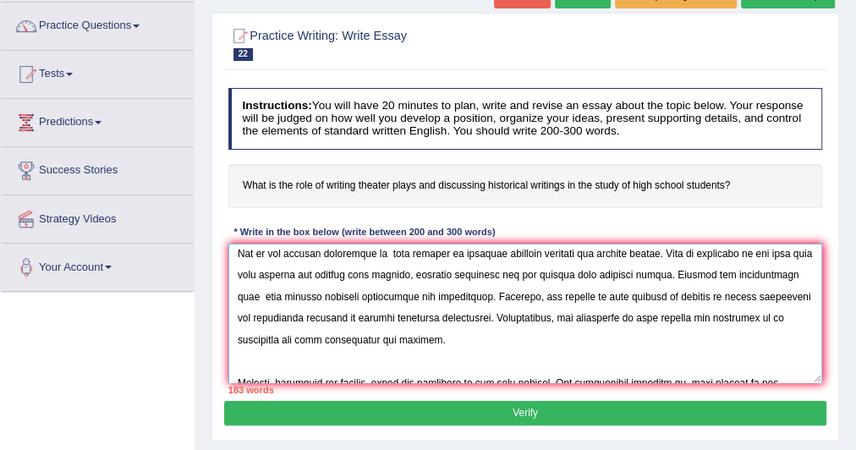
click at [260, 293] on textarea at bounding box center [525, 314] width 595 height 140
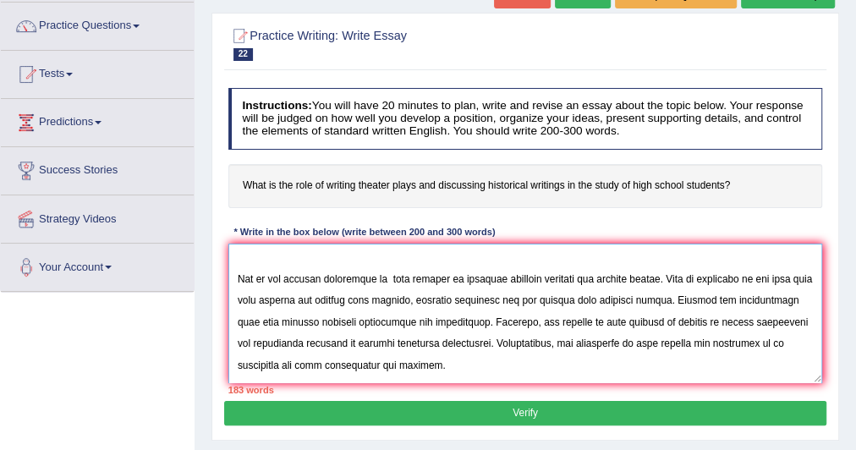
scroll to position [76, 0]
click at [233, 299] on textarea at bounding box center [525, 314] width 595 height 140
click at [392, 280] on textarea at bounding box center [525, 314] width 595 height 140
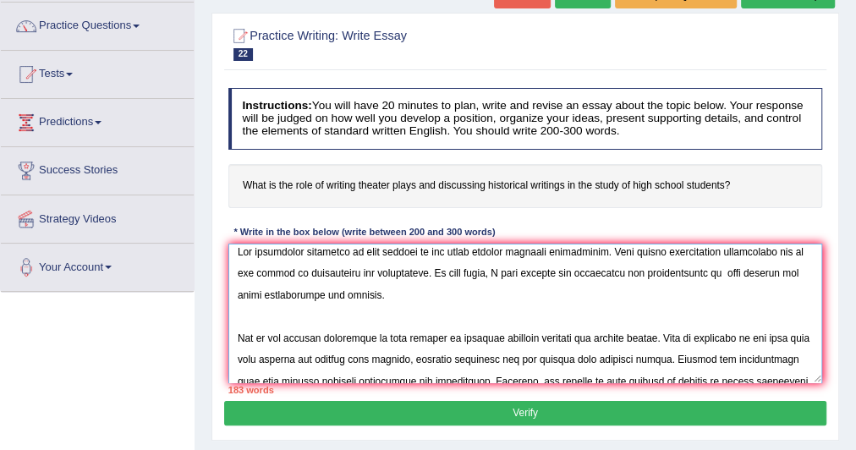
scroll to position [0, 0]
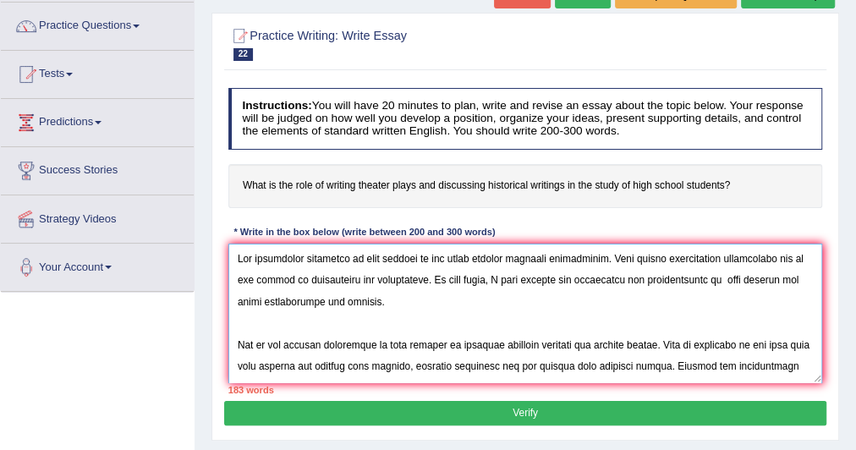
click at [711, 280] on textarea at bounding box center [525, 314] width 595 height 140
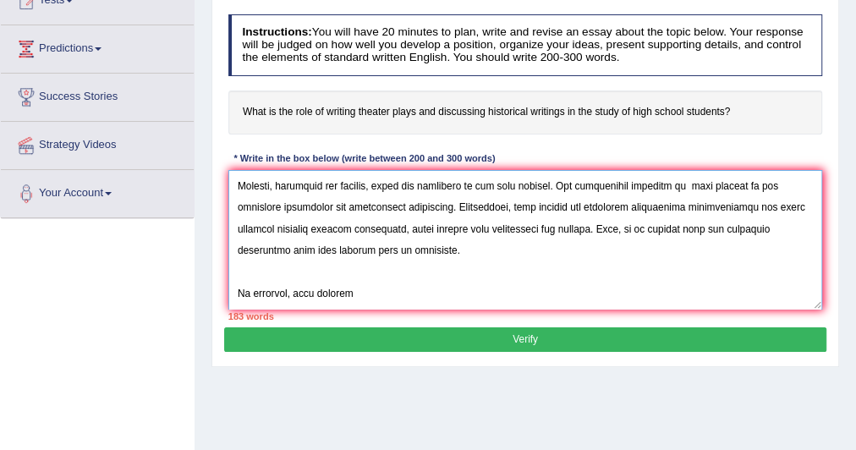
scroll to position [204, 0]
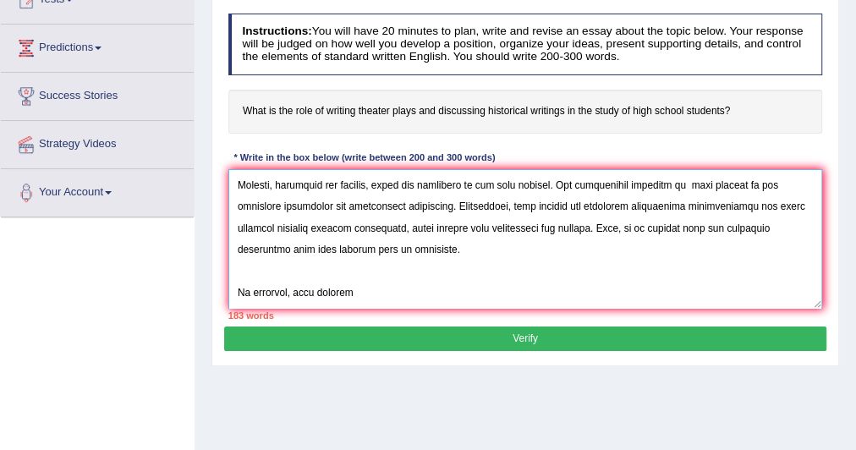
click at [354, 294] on textarea at bounding box center [525, 239] width 595 height 140
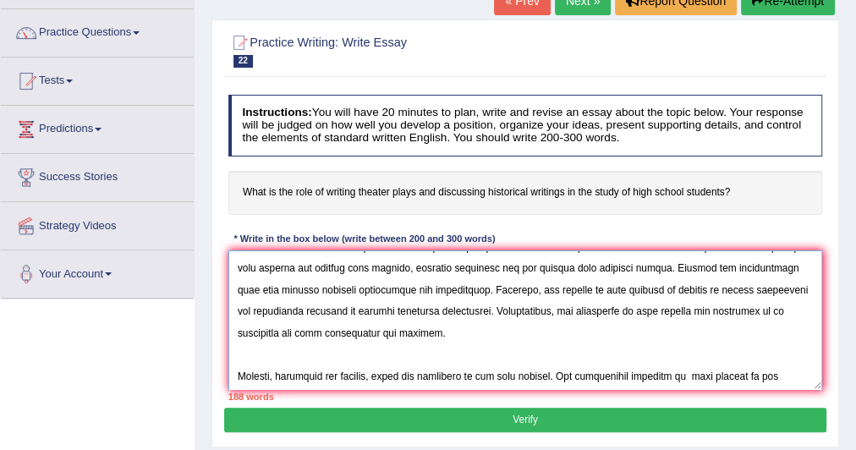
scroll to position [121, 0]
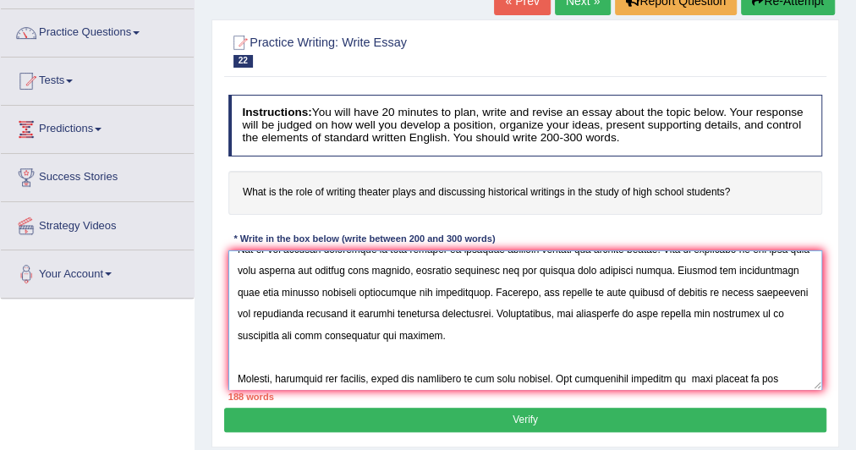
drag, startPoint x: 235, startPoint y: 315, endPoint x: 469, endPoint y: 317, distance: 234.3
click at [469, 317] on textarea at bounding box center [525, 320] width 595 height 140
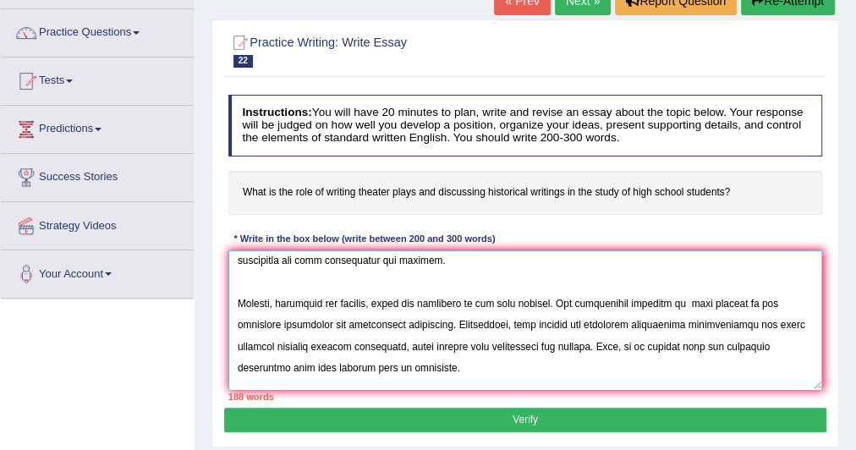
scroll to position [253, 0]
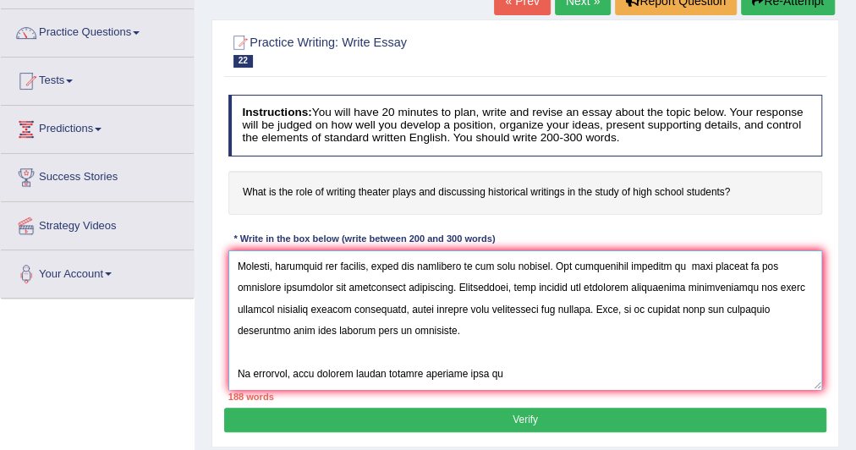
click at [491, 370] on textarea at bounding box center [525, 320] width 595 height 140
paste textarea "encourages students to explore different perspective"
click at [480, 370] on textarea at bounding box center [525, 320] width 595 height 140
click at [485, 371] on textarea at bounding box center [525, 320] width 595 height 140
click at [727, 369] on textarea at bounding box center [525, 320] width 595 height 140
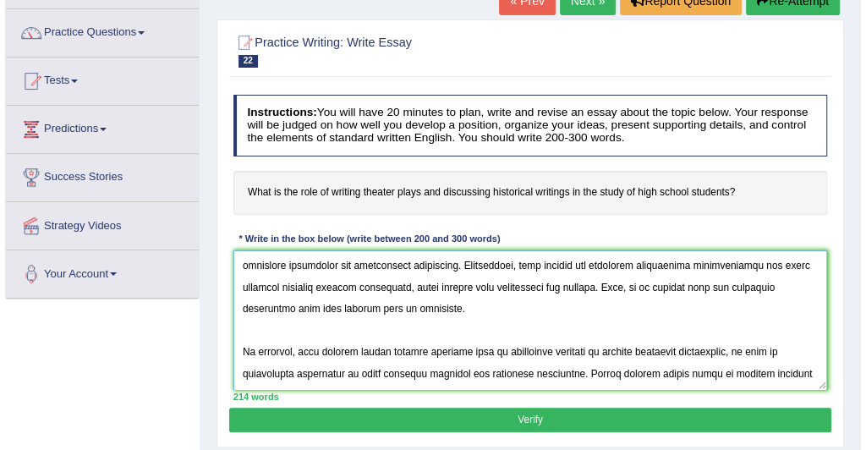
scroll to position [293, 0]
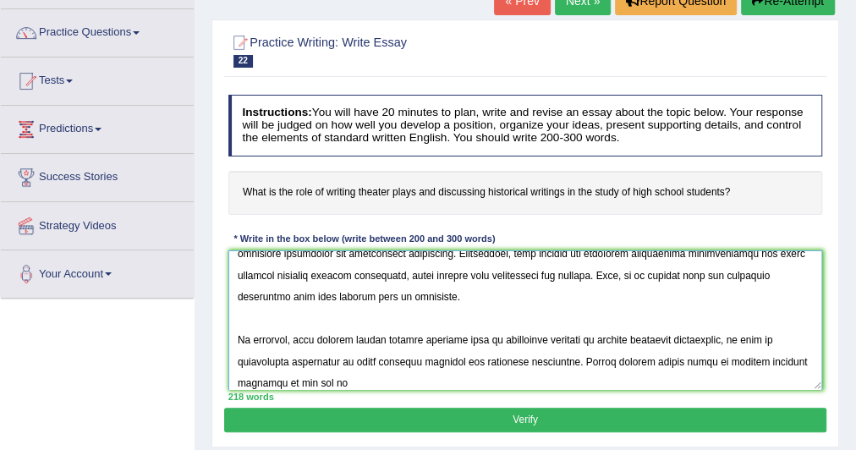
paste textarea "encourages students to explore different perspective"
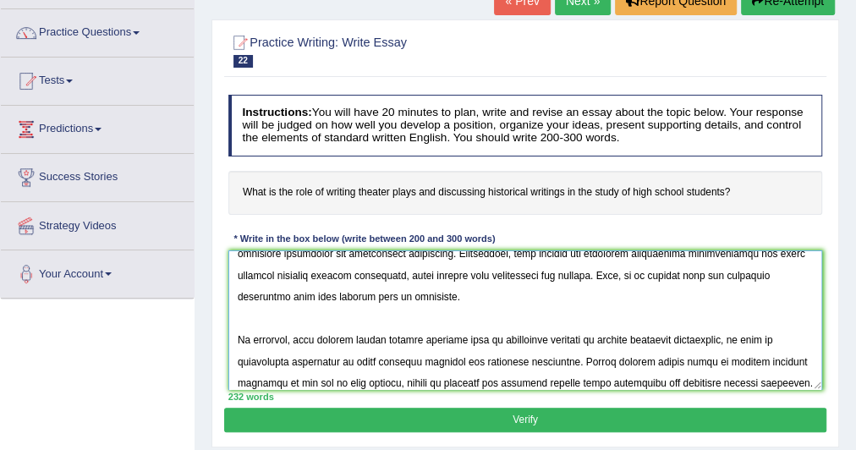
type textarea "The increasing influence of play writing on our lives ignited numerous discussi…"
click at [480, 410] on button "Verify" at bounding box center [524, 420] width 601 height 25
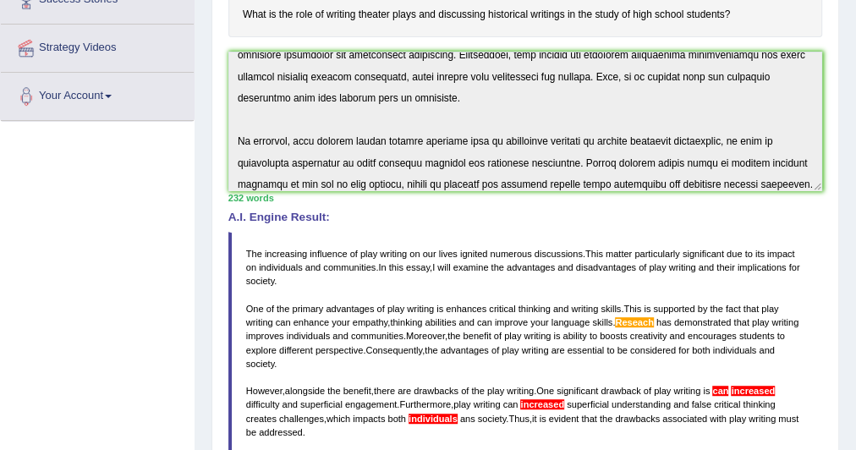
scroll to position [0, 0]
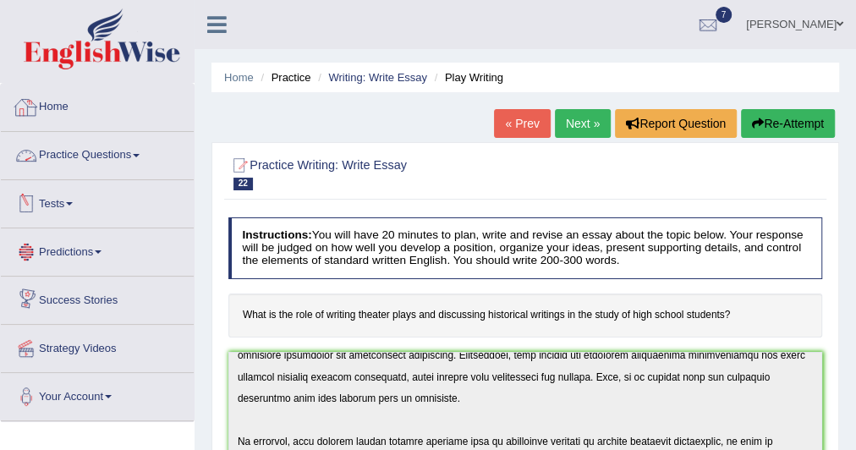
click at [56, 102] on link "Home" at bounding box center [97, 105] width 193 height 42
